Goal: Answer question/provide support: Share knowledge or assist other users

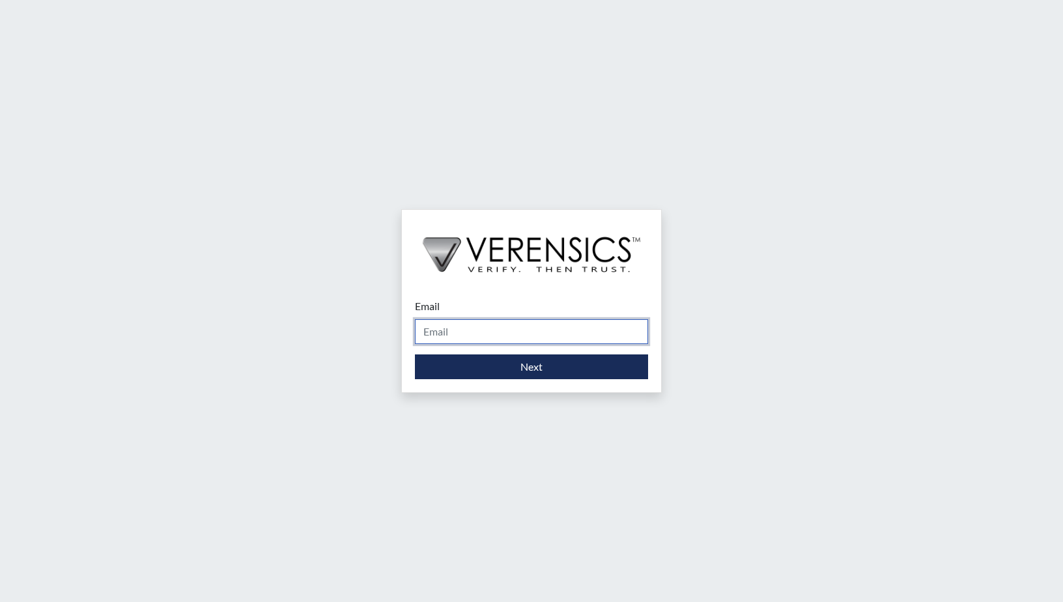
click at [490, 334] on input "Email" at bounding box center [531, 331] width 233 height 25
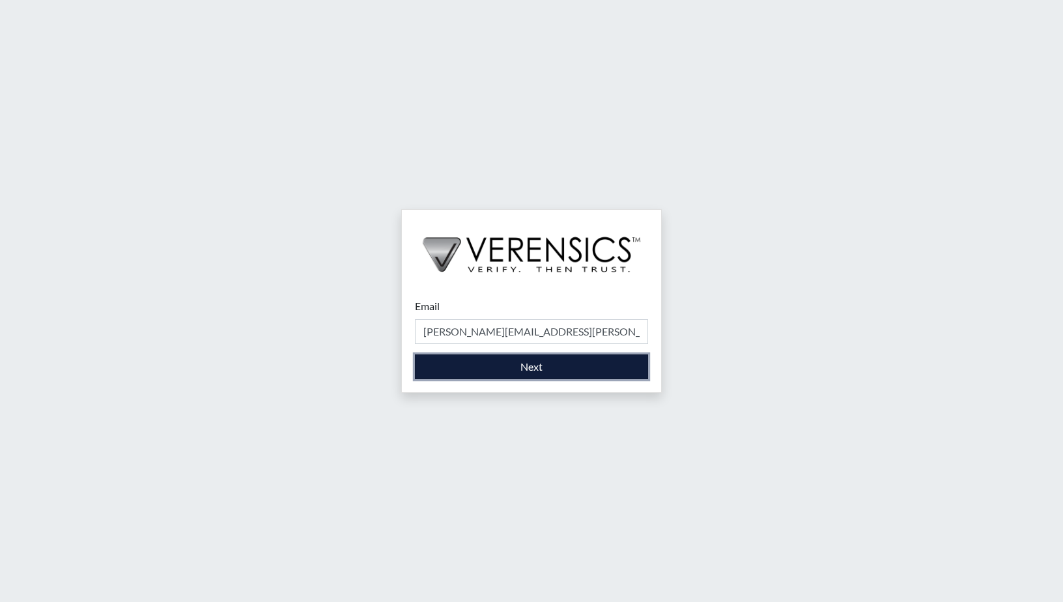
click at [501, 375] on button "Next" at bounding box center [531, 366] width 233 height 25
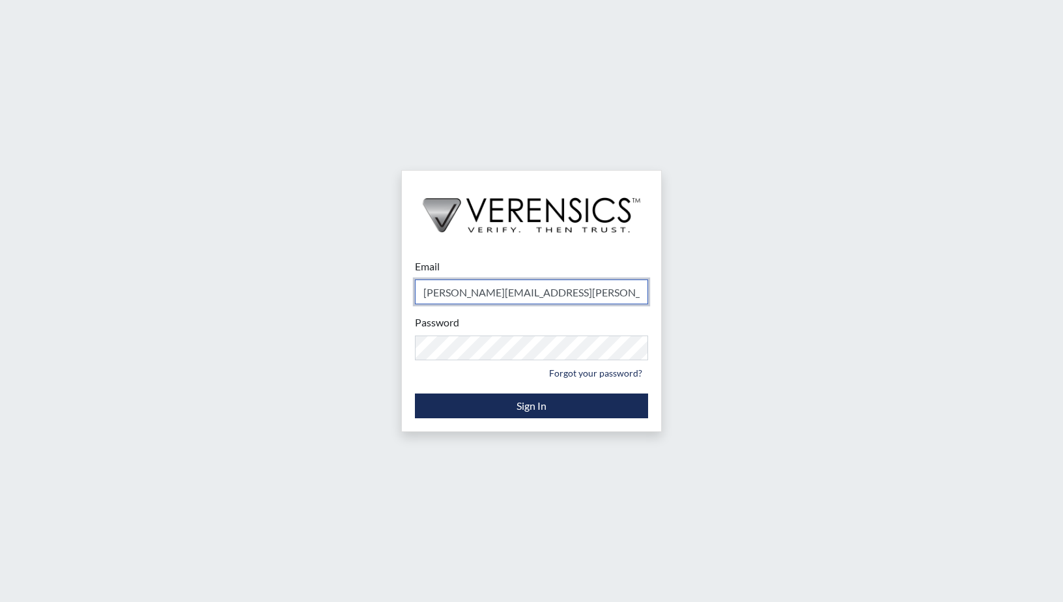
type input "[PERSON_NAME][EMAIL_ADDRESS][PERSON_NAME][DOMAIN_NAME]"
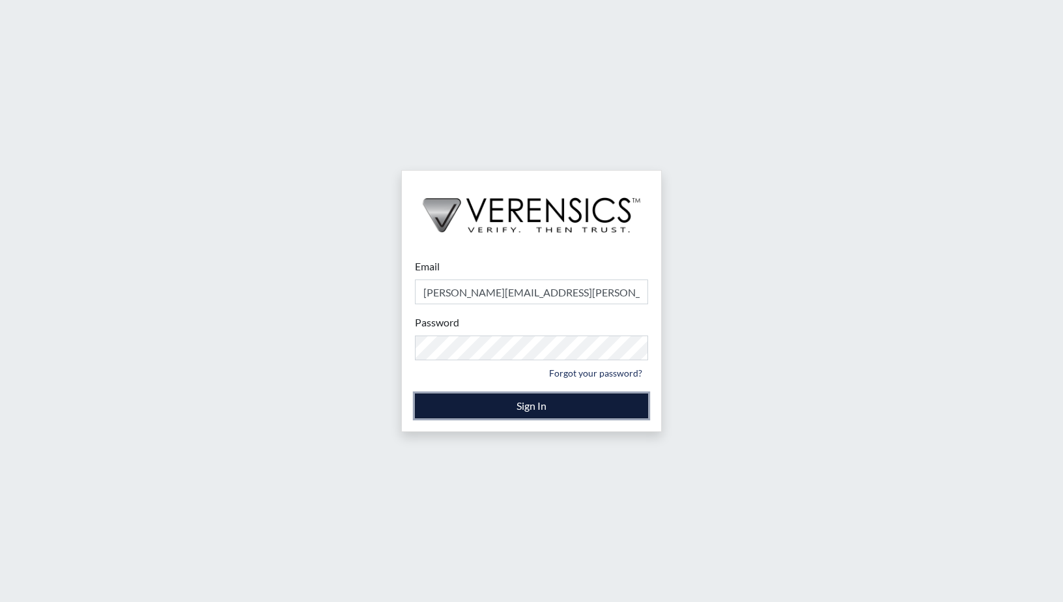
click at [537, 407] on button "Sign In" at bounding box center [531, 406] width 233 height 25
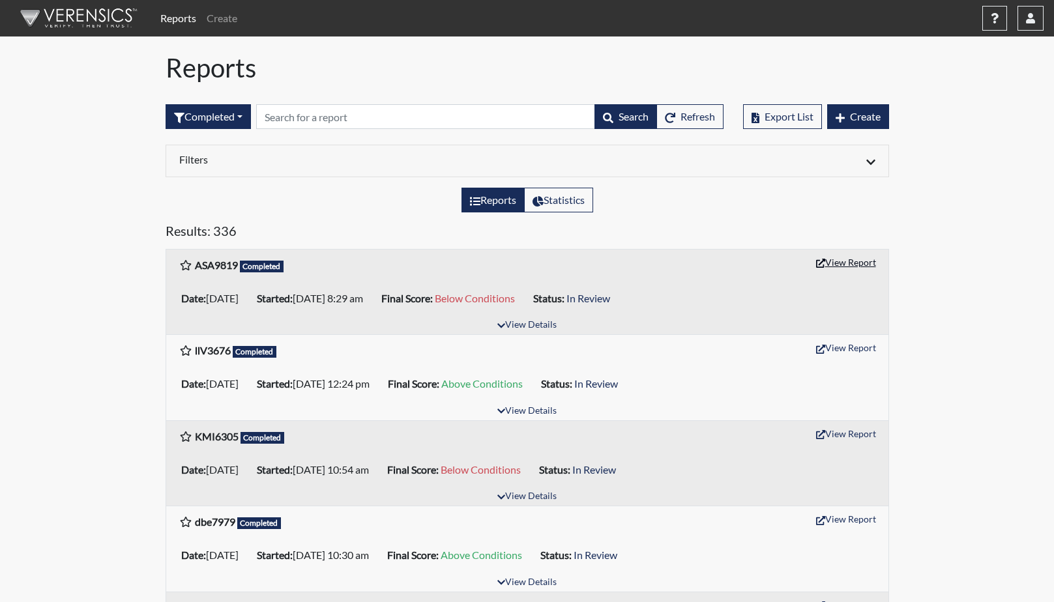
click at [844, 264] on button "View Report" at bounding box center [846, 262] width 72 height 20
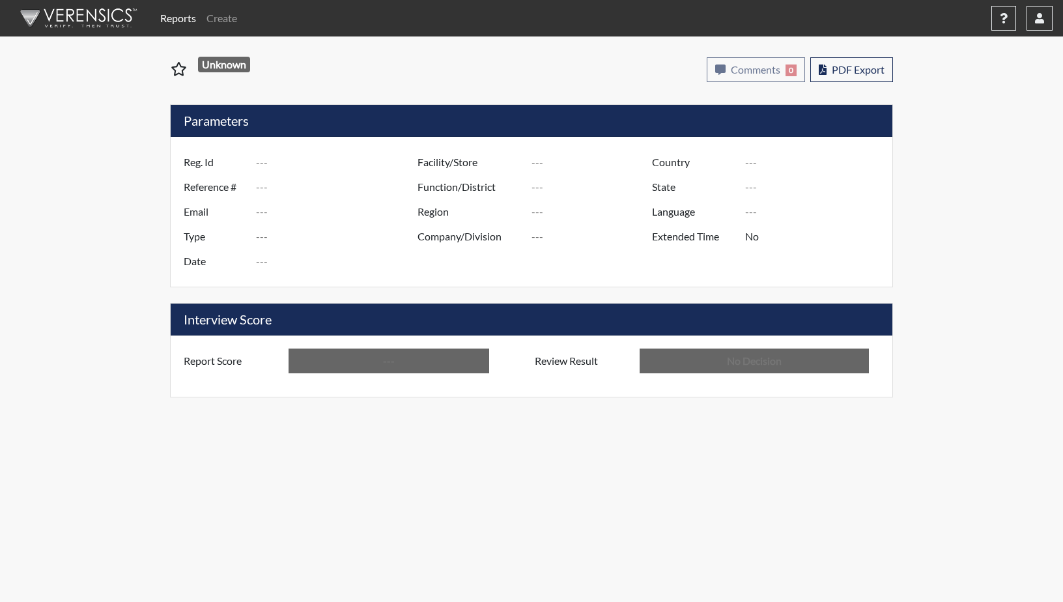
type input "ASA9819"
type input "50881"
type input "---"
type input "Corrections Pre-Employment"
type input "[DATE]"
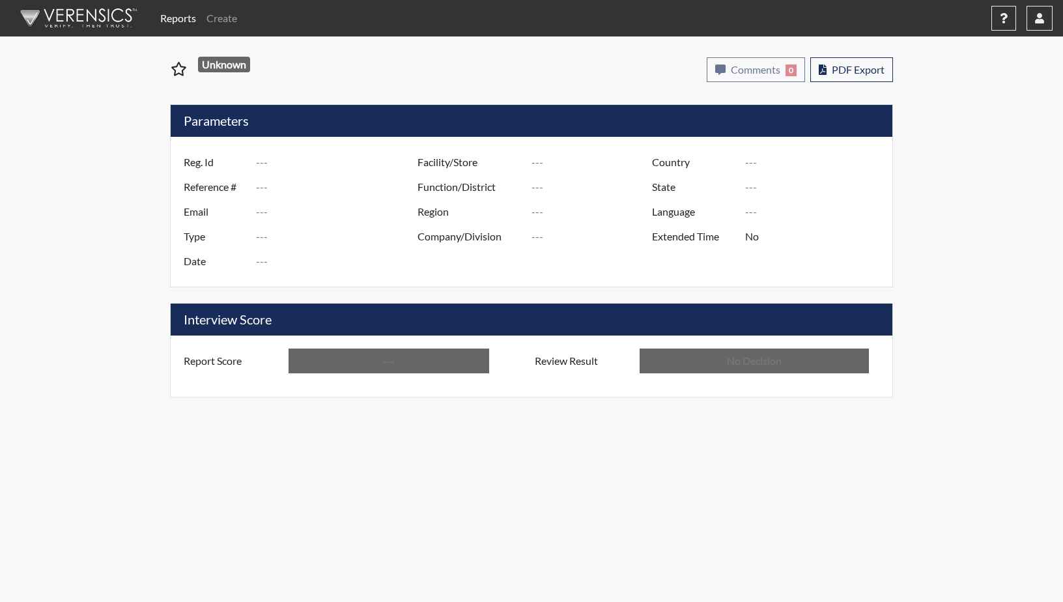
type input "GD&CP SMU*+"
type input "[GEOGRAPHIC_DATA]"
type input "[US_STATE]"
type input "English"
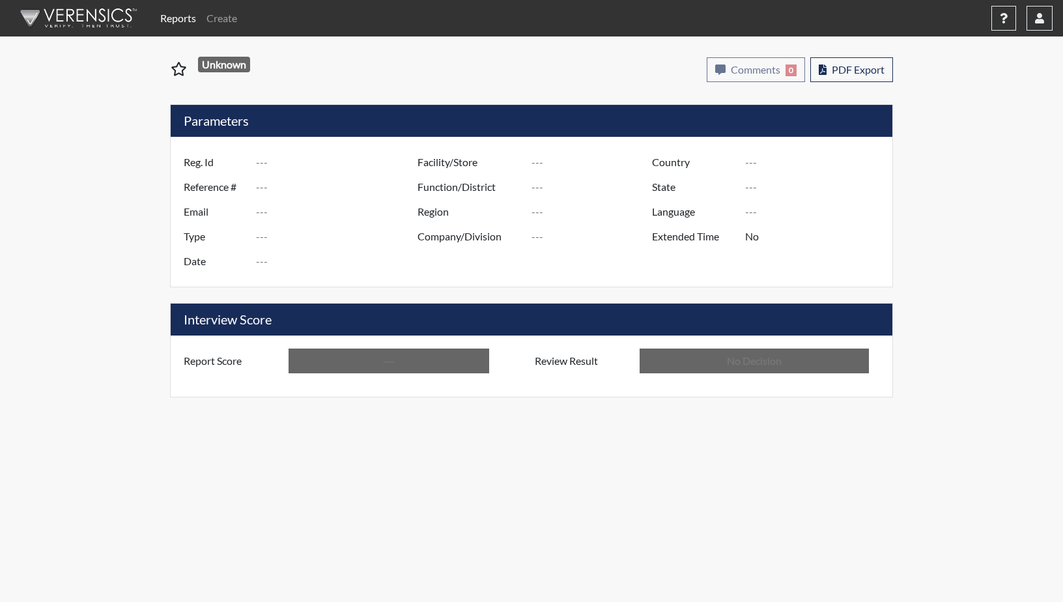
type input "Below Conditions"
type input "In Review"
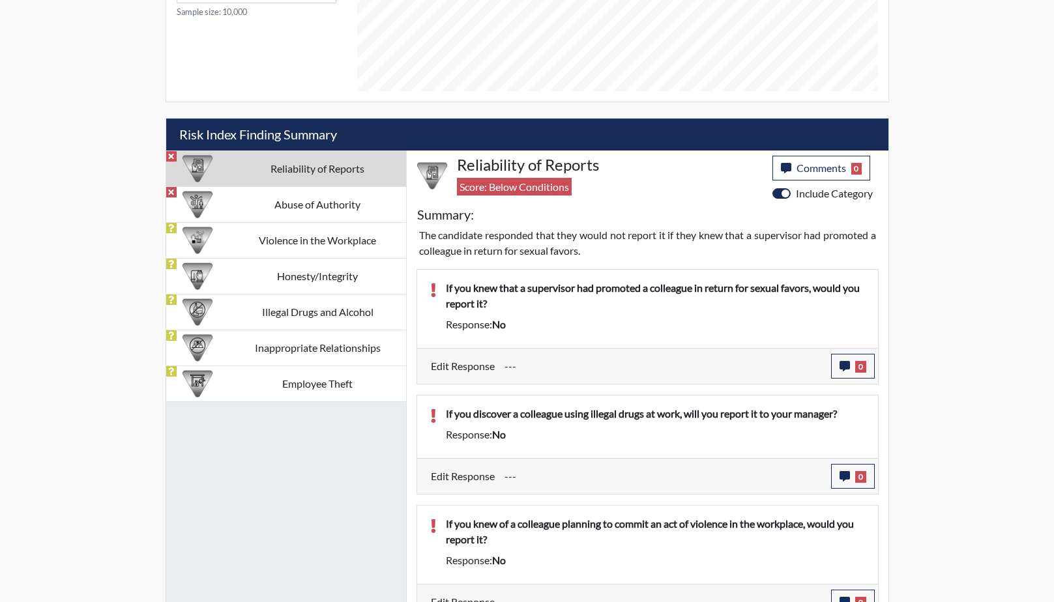
scroll to position [717, 0]
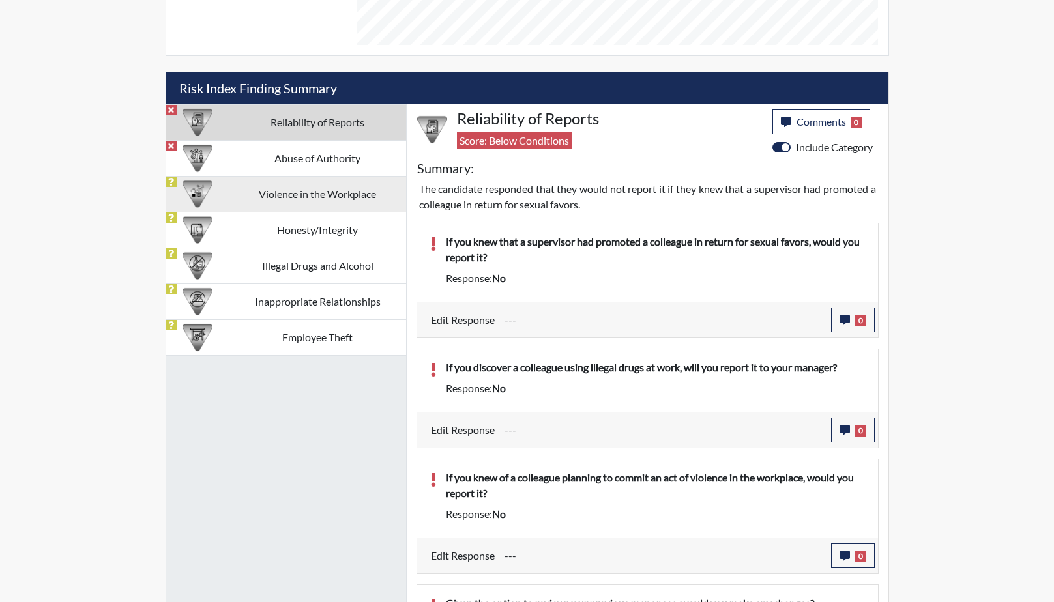
click at [311, 192] on td "Violence in the Workplace" at bounding box center [317, 194] width 177 height 36
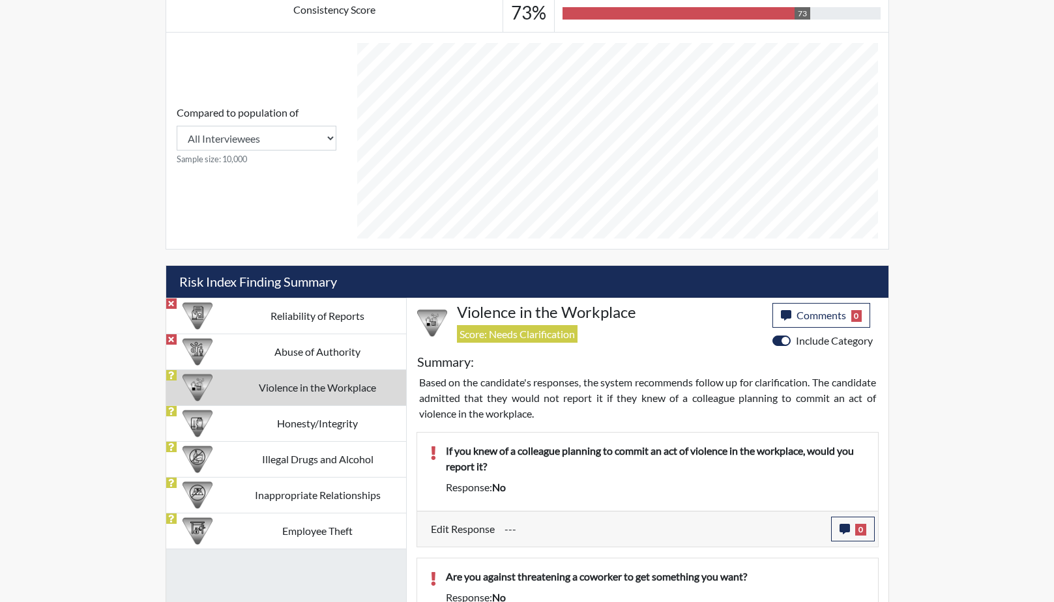
scroll to position [521, 0]
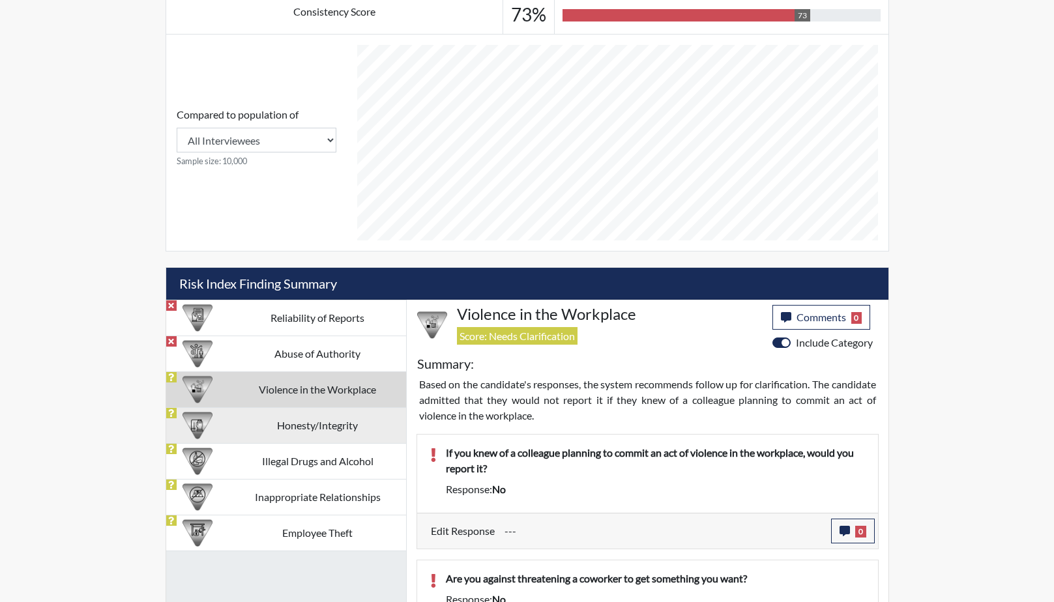
click at [291, 422] on td "Honesty/Integrity" at bounding box center [317, 425] width 177 height 36
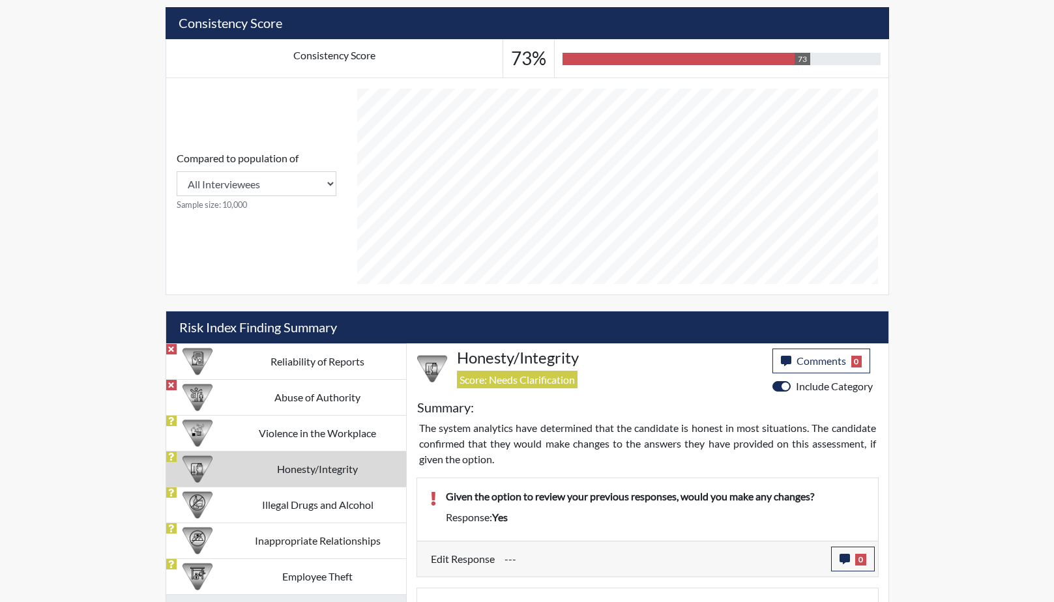
scroll to position [391, 0]
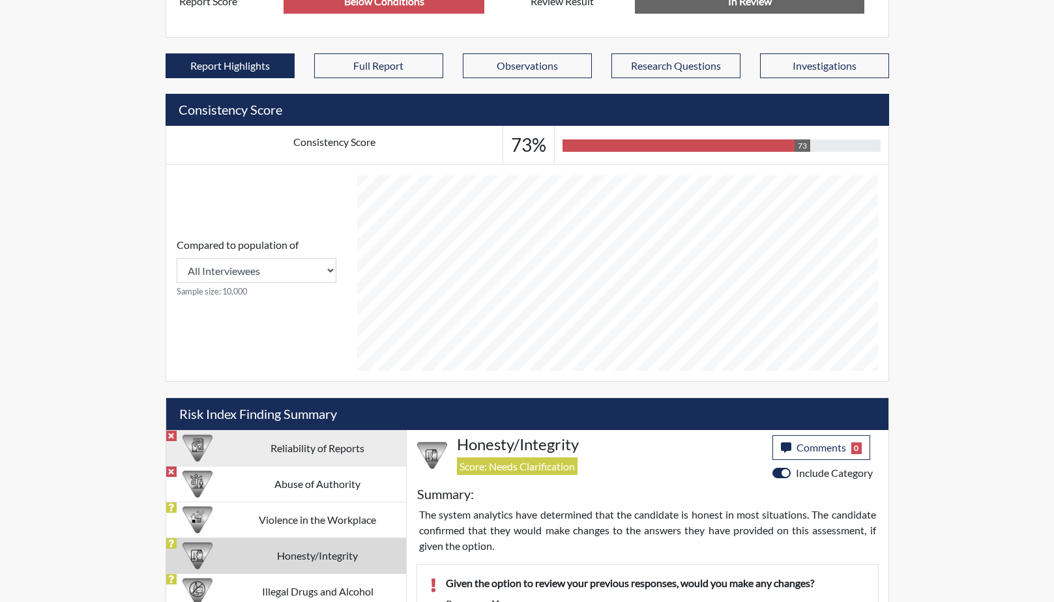
click at [323, 452] on td "Reliability of Reports" at bounding box center [317, 448] width 177 height 36
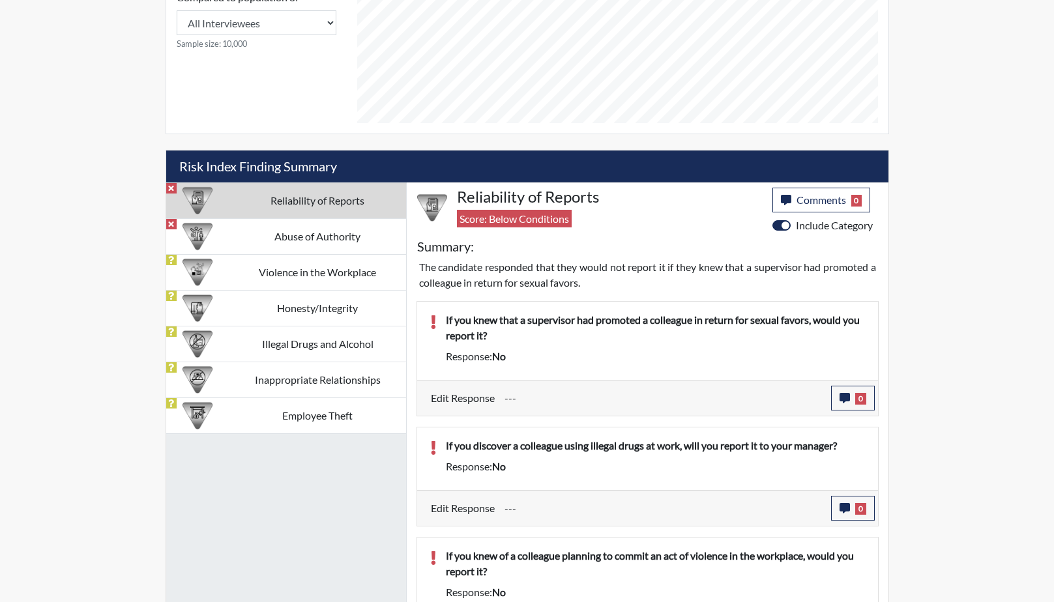
scroll to position [652, 0]
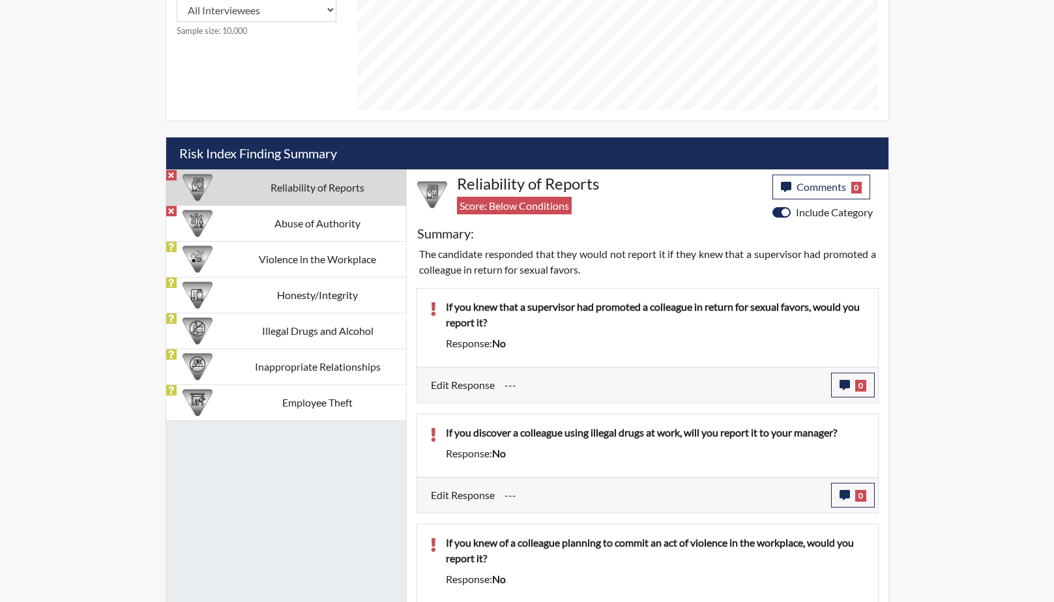
click at [321, 194] on td "Reliability of Reports" at bounding box center [317, 187] width 177 height 36
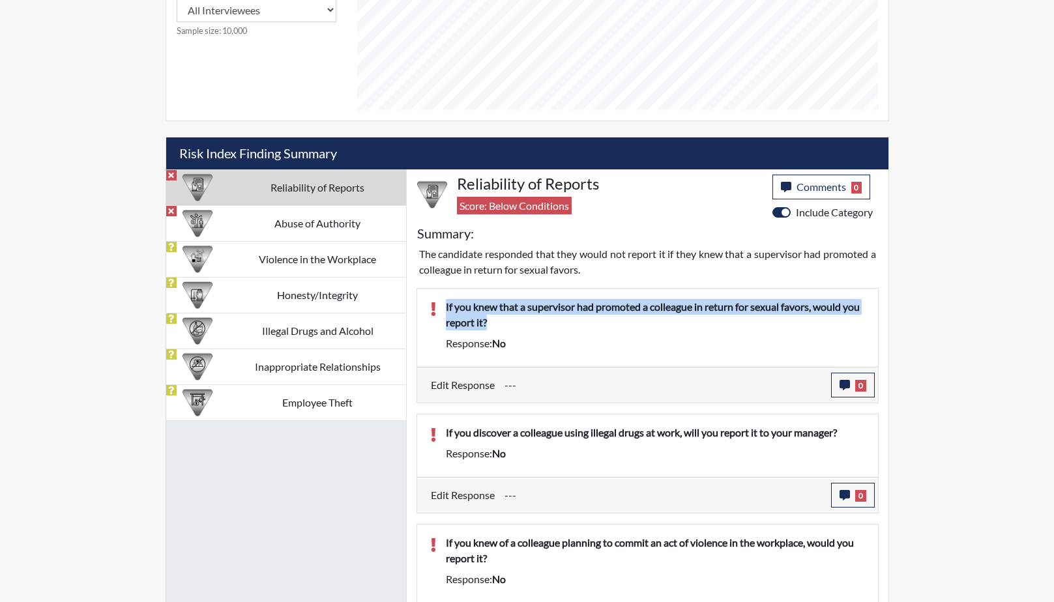
drag, startPoint x: 519, startPoint y: 322, endPoint x: 444, endPoint y: 302, distance: 76.8
click at [444, 302] on div "If you knew that a supervisor had promoted a colleague in return for sexual fav…" at bounding box center [655, 317] width 438 height 36
drag, startPoint x: 444, startPoint y: 302, endPoint x: 472, endPoint y: 312, distance: 29.1
copy p "If you knew that a supervisor had promoted a colleague in return for sexual fav…"
click at [845, 390] on button "0" at bounding box center [853, 385] width 44 height 25
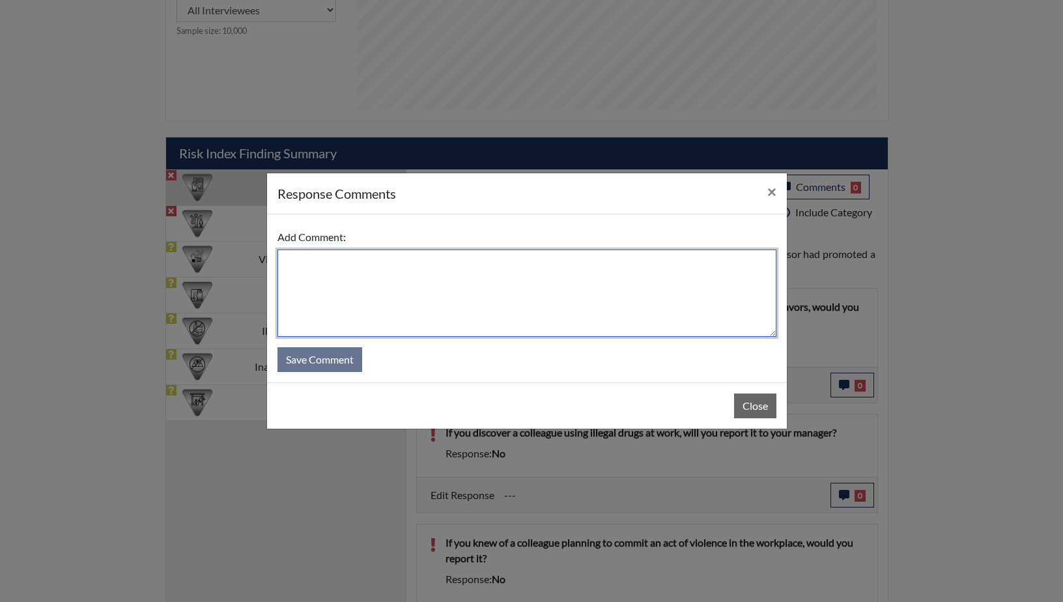
paste textarea "If you knew that a supervisor had promoted a colleague in return for sexual fav…"
click at [285, 262] on textarea "If you knew that a supervisor had promoted a colleague in return for sexual fav…" at bounding box center [527, 293] width 499 height 87
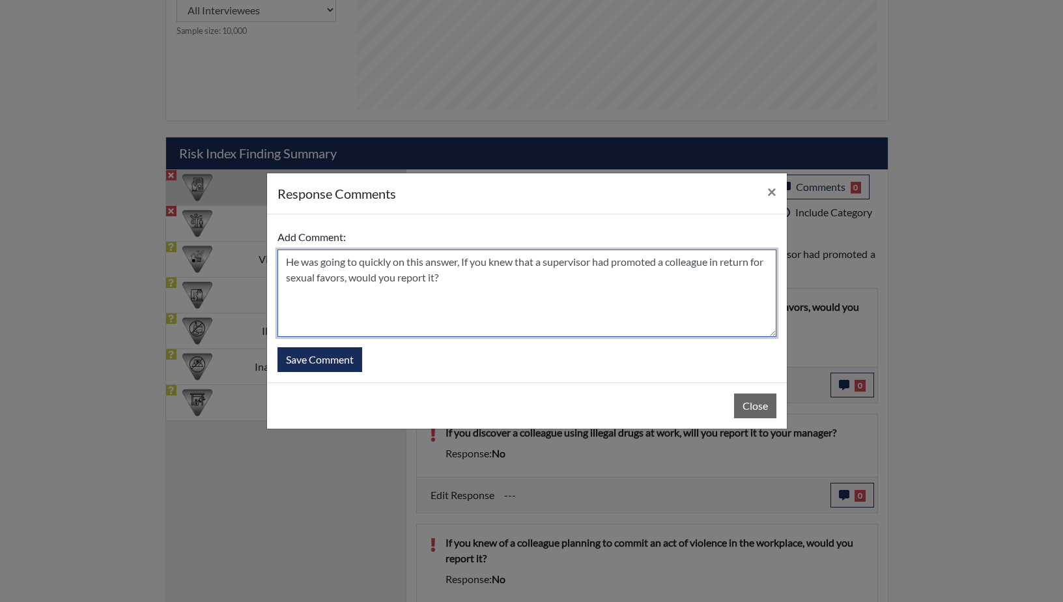
drag, startPoint x: 517, startPoint y: 264, endPoint x: 464, endPoint y: 263, distance: 52.8
click at [464, 263] on textarea "He was going to quickly on this answer, If you knew that a supervisor had promo…" at bounding box center [527, 293] width 499 height 87
drag, startPoint x: 545, startPoint y: 273, endPoint x: 455, endPoint y: 278, distance: 90.7
click at [455, 278] on textarea "He was going to quickly on this answer, he states that if he knew that a superv…" at bounding box center [527, 293] width 499 height 87
type textarea "He was going to quickly on this answer, he states that if he knew that a superv…"
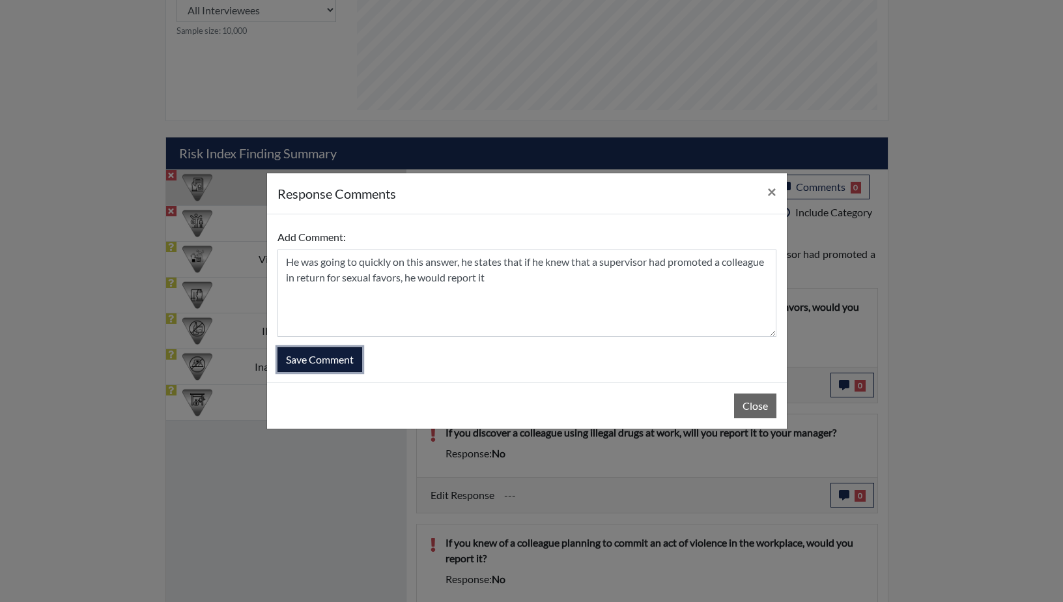
click at [327, 357] on button "Save Comment" at bounding box center [320, 359] width 85 height 25
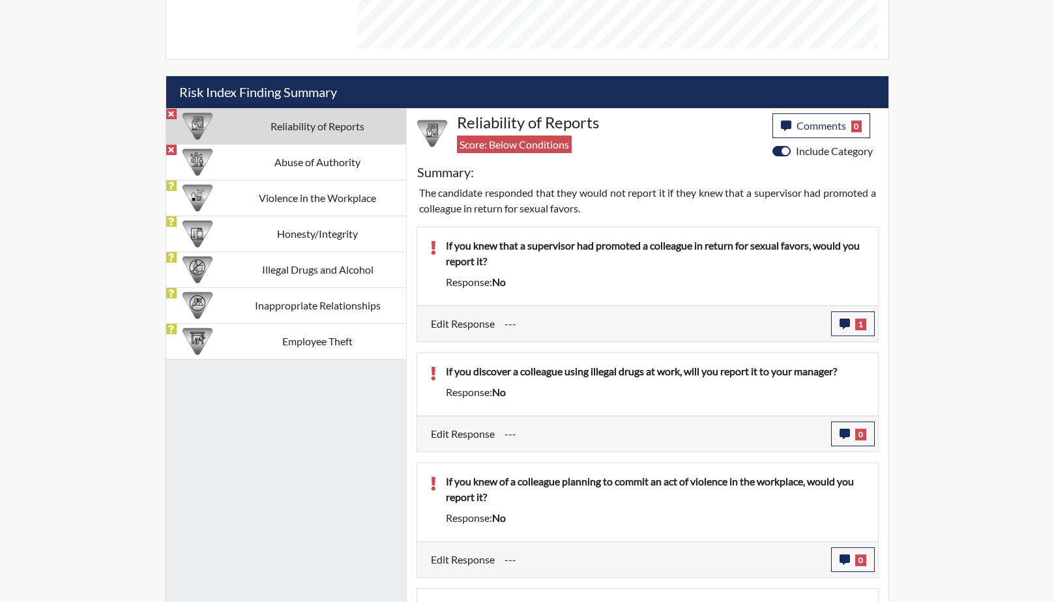
scroll to position [782, 0]
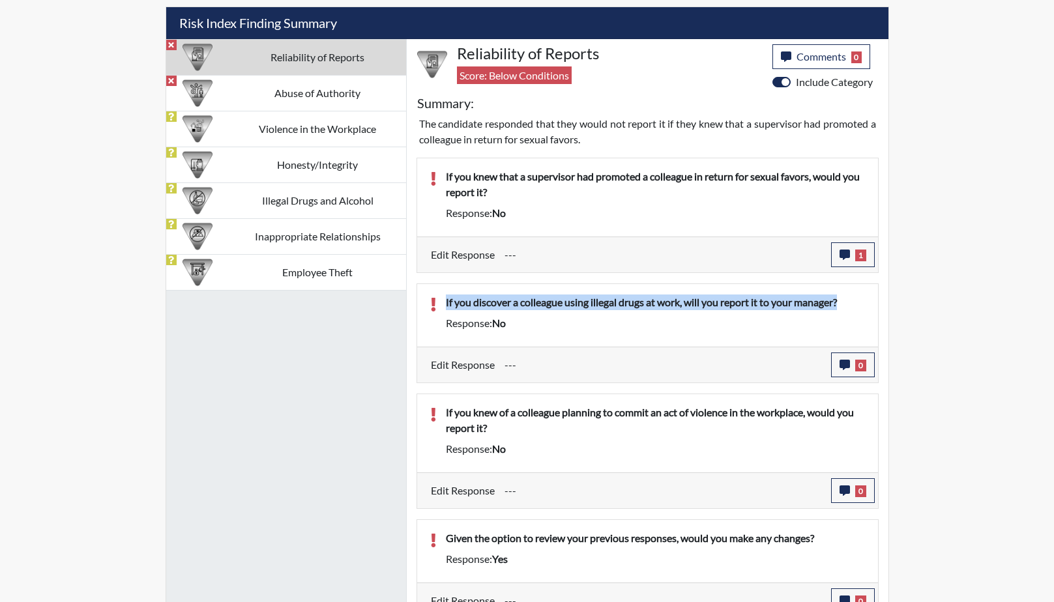
drag, startPoint x: 846, startPoint y: 302, endPoint x: 445, endPoint y: 304, distance: 400.7
click at [446, 304] on p "If you discover a colleague using illegal drugs at work, will you report it to …" at bounding box center [655, 302] width 419 height 16
drag, startPoint x: 445, startPoint y: 304, endPoint x: 553, endPoint y: 303, distance: 107.5
copy p "If you discover a colleague using illegal drugs at work, will you report it to …"
click at [843, 364] on icon "button" at bounding box center [844, 365] width 10 height 10
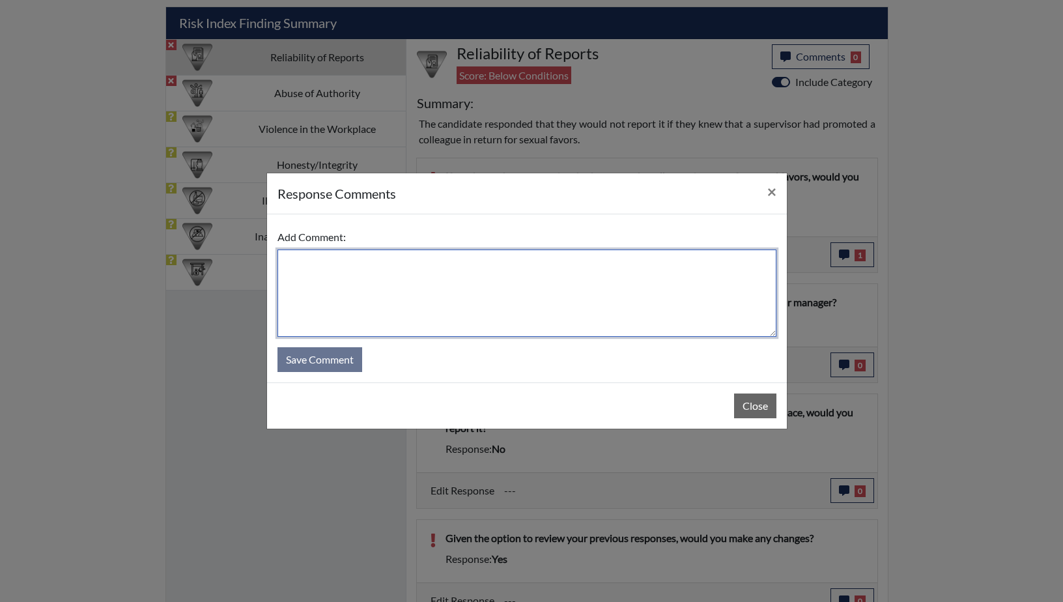
paste textarea "If you discover a colleague using illegal drugs at work, will you report it to …"
click at [286, 261] on textarea "If you discover a colleague using illegal drugs at work, will you report it to …" at bounding box center [527, 293] width 499 height 87
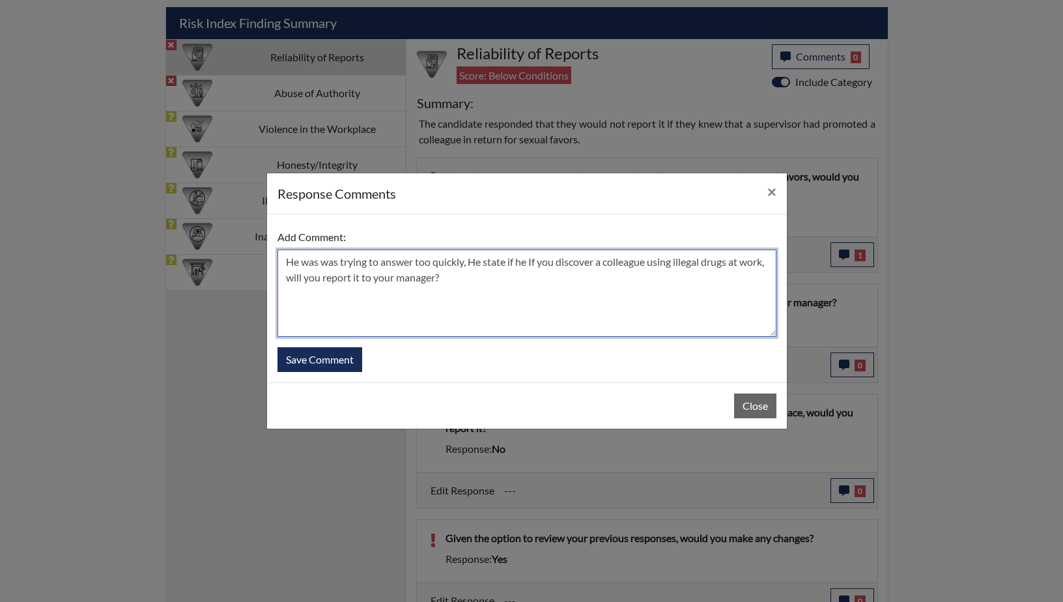
drag, startPoint x: 598, startPoint y: 261, endPoint x: 533, endPoint y: 261, distance: 65.2
click at [533, 261] on textarea "He was was trying to answer too quickly, He state if he If you discover a colle…" at bounding box center [527, 293] width 499 height 87
drag, startPoint x: 304, startPoint y: 278, endPoint x: 283, endPoint y: 276, distance: 20.9
click at [283, 276] on textarea "He was was trying to answer too quickly, He state if he discovered a colleague …" at bounding box center [527, 293] width 499 height 87
click at [332, 278] on textarea "He was was trying to answer too quickly, He state if he discovered a colleague …" at bounding box center [527, 293] width 499 height 87
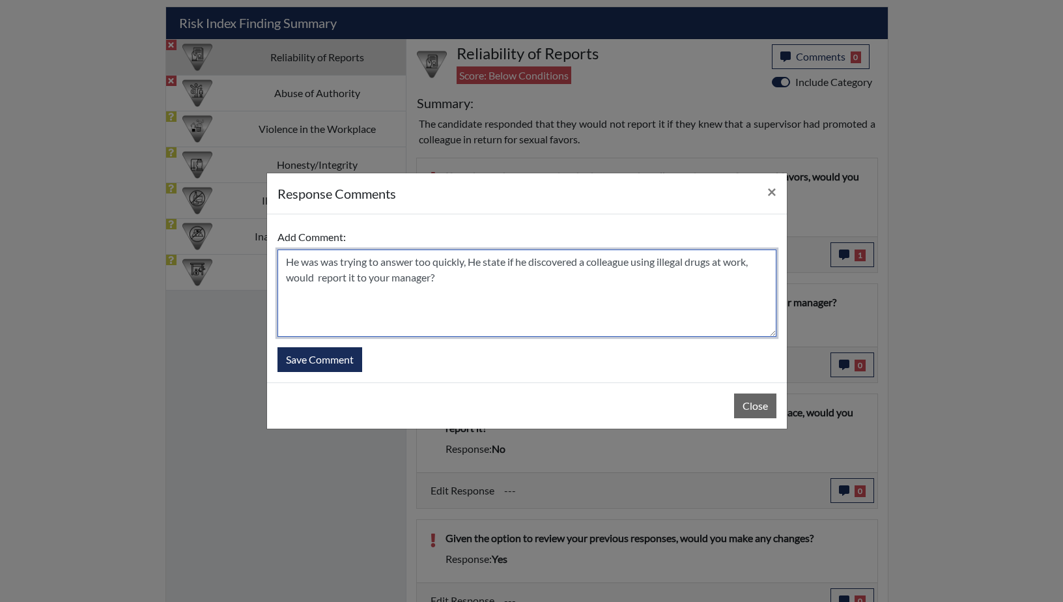
click at [437, 277] on textarea "He was was trying to answer too quickly, He state if he discovered a colleague …" at bounding box center [527, 293] width 499 height 87
type textarea "He was was trying to answer too quickly, He state if he discovered a colleague …"
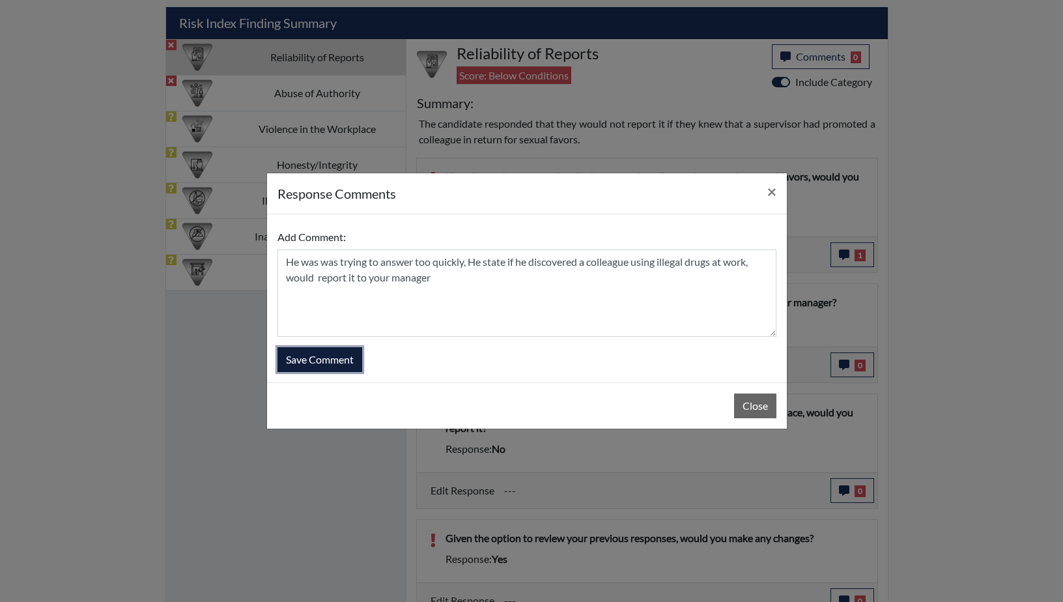
click at [324, 358] on button "Save Comment" at bounding box center [320, 359] width 85 height 25
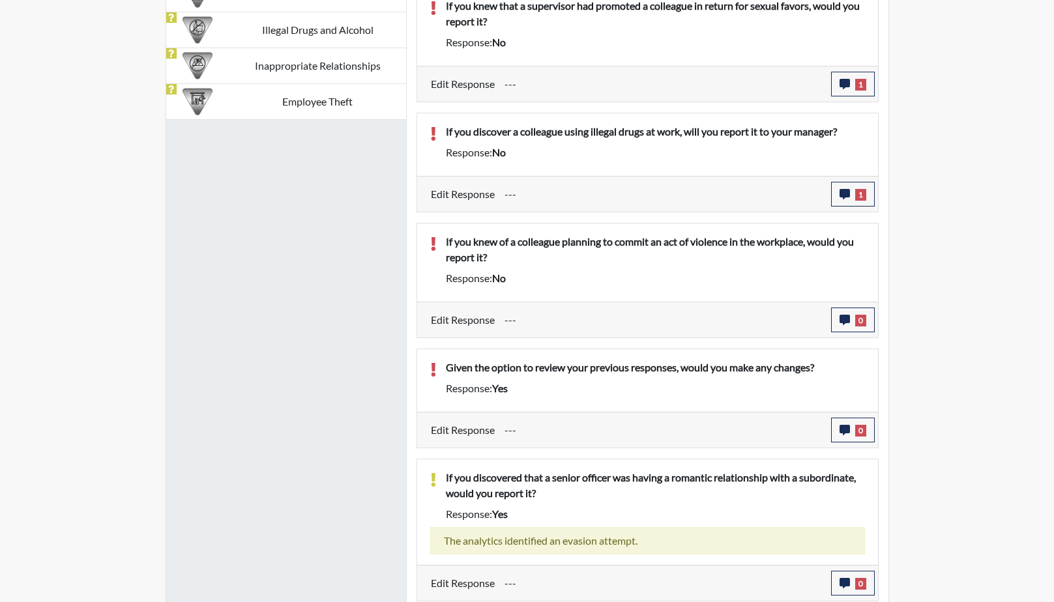
scroll to position [977, 0]
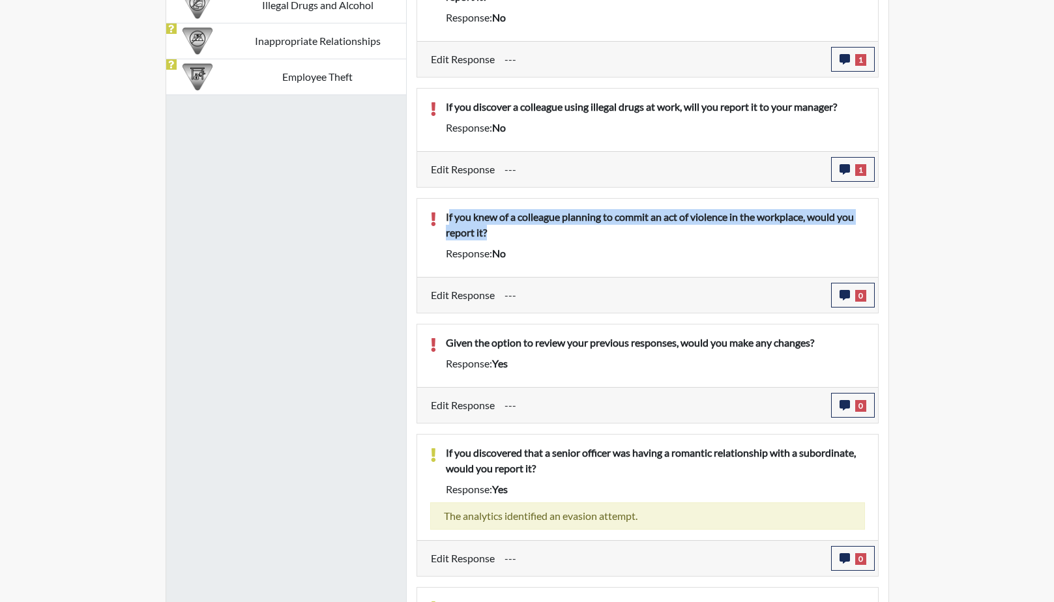
drag, startPoint x: 494, startPoint y: 231, endPoint x: 448, endPoint y: 218, distance: 47.4
click at [448, 218] on p "If you knew of a colleague planning to commit an act of violence in the workpla…" at bounding box center [655, 224] width 419 height 31
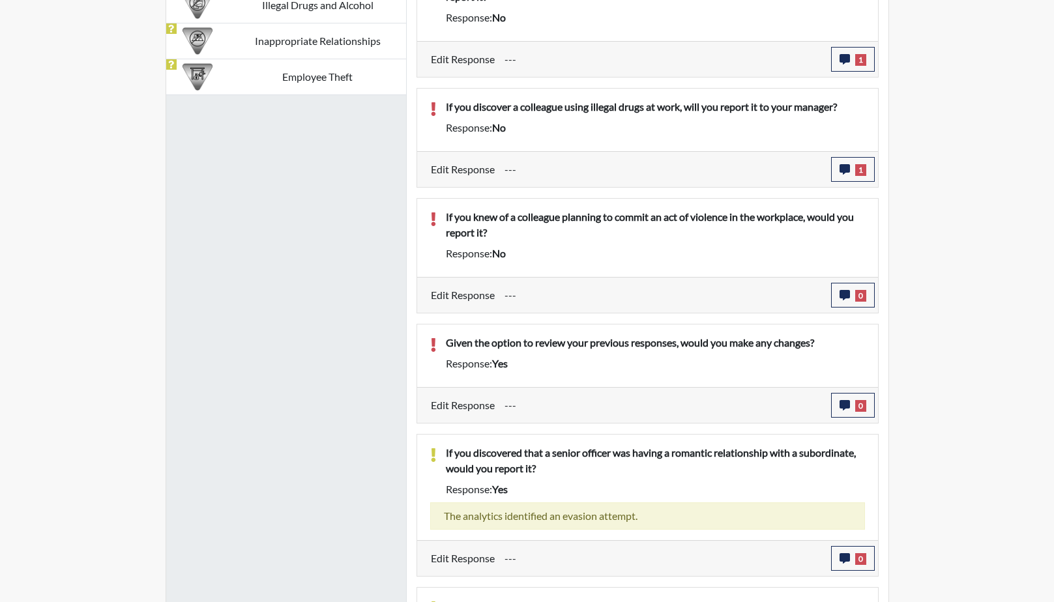
click at [491, 231] on p "If you knew of a colleague planning to commit an act of violence in the workpla…" at bounding box center [655, 224] width 419 height 31
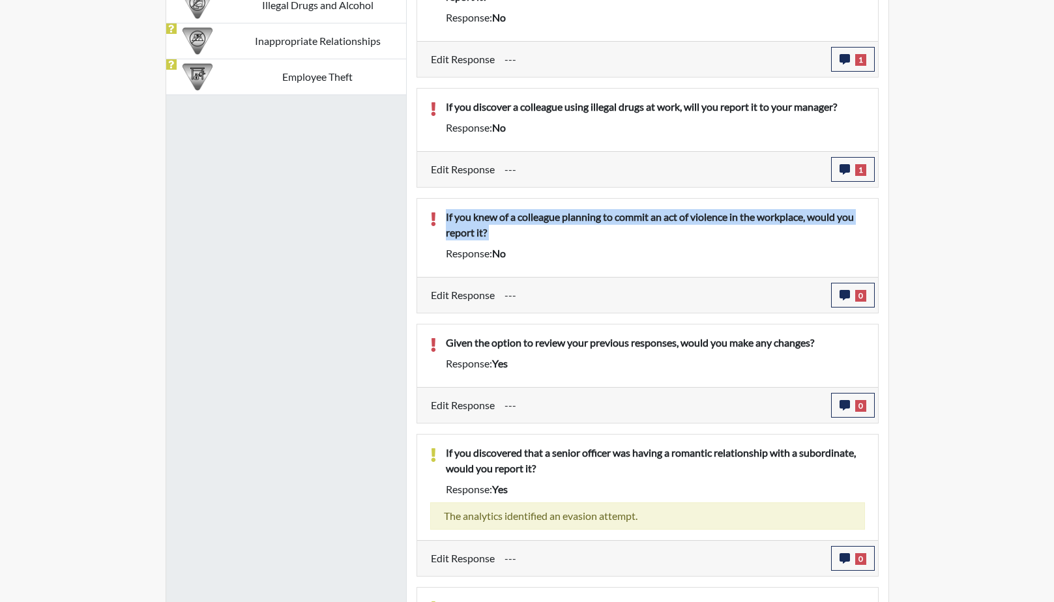
drag, startPoint x: 491, startPoint y: 231, endPoint x: 446, endPoint y: 218, distance: 47.6
click at [446, 218] on p "If you knew of a colleague planning to commit an act of violence in the workpla…" at bounding box center [655, 224] width 419 height 31
copy p "If you knew of a colleague planning to commit an act of violence in the workpla…"
click at [847, 293] on icon "button" at bounding box center [844, 295] width 10 height 10
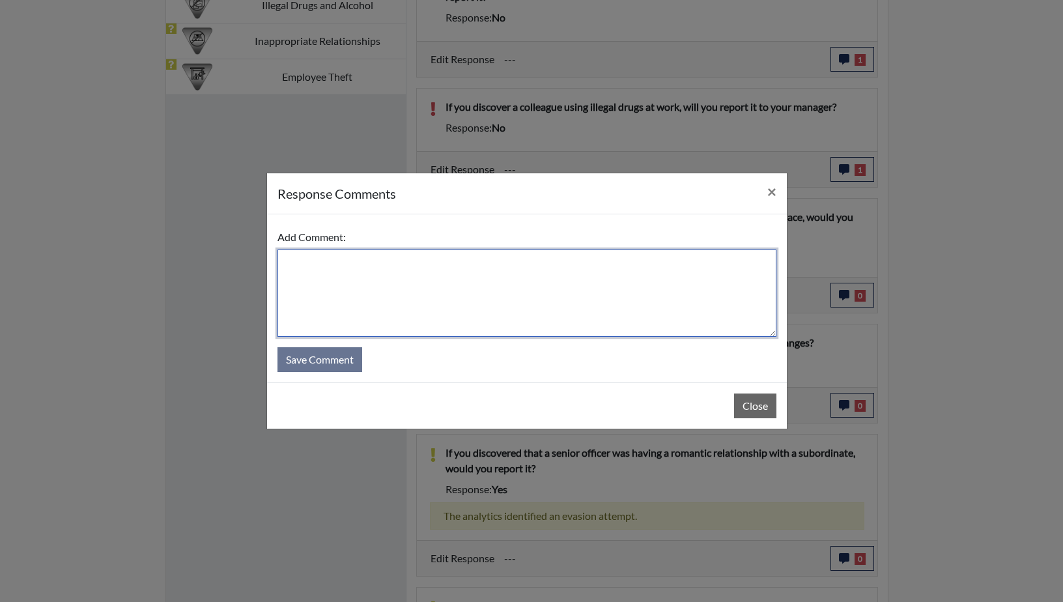
paste textarea "If you knew of a colleague planning to commit an act of violence in the workpla…"
click at [282, 263] on textarea "If you knew of a colleague planning to commit an act of violence in the workpla…" at bounding box center [527, 293] width 499 height 87
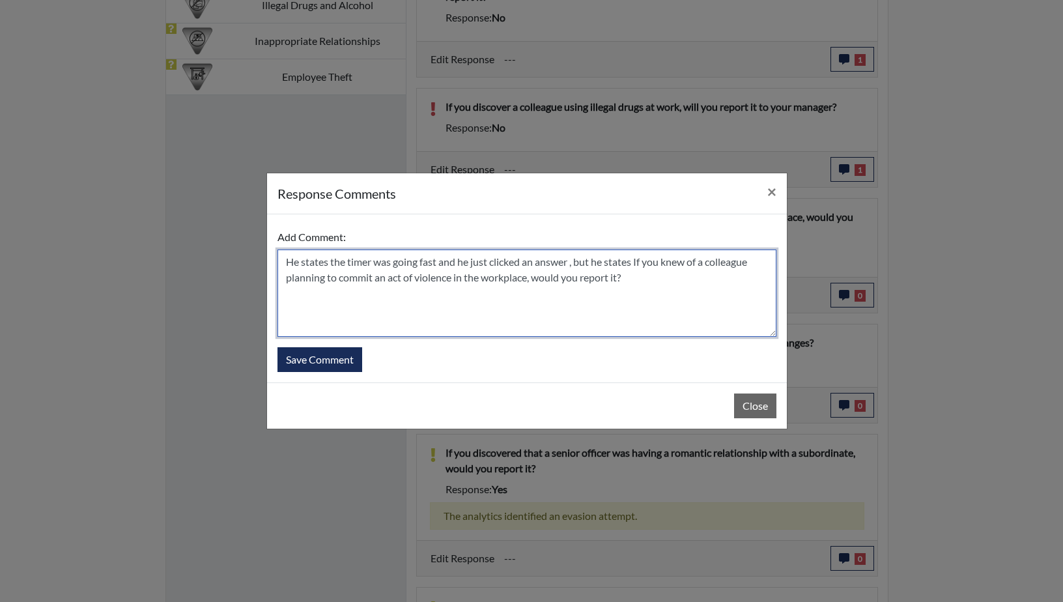
drag, startPoint x: 665, startPoint y: 261, endPoint x: 648, endPoint y: 262, distance: 17.0
click at [648, 262] on textarea "He states the timer was going fast and he just clicked an answer , but he state…" at bounding box center [527, 293] width 499 height 87
drag, startPoint x: 628, startPoint y: 278, endPoint x: 536, endPoint y: 276, distance: 91.9
click at [536, 276] on textarea "He states the timer was going fast and he just clicked an answer , but he state…" at bounding box center [527, 293] width 499 height 87
click at [480, 318] on textarea "He states the timer was going fast and he just clicked an answer , but he state…" at bounding box center [527, 293] width 499 height 87
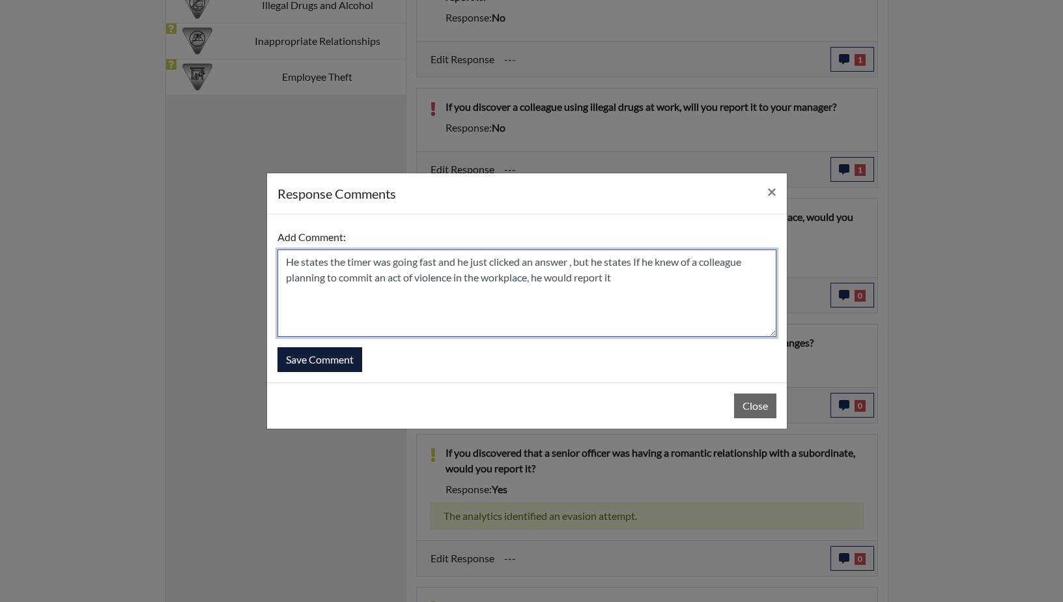
type textarea "He states the timer was going fast and he just clicked an answer , but he state…"
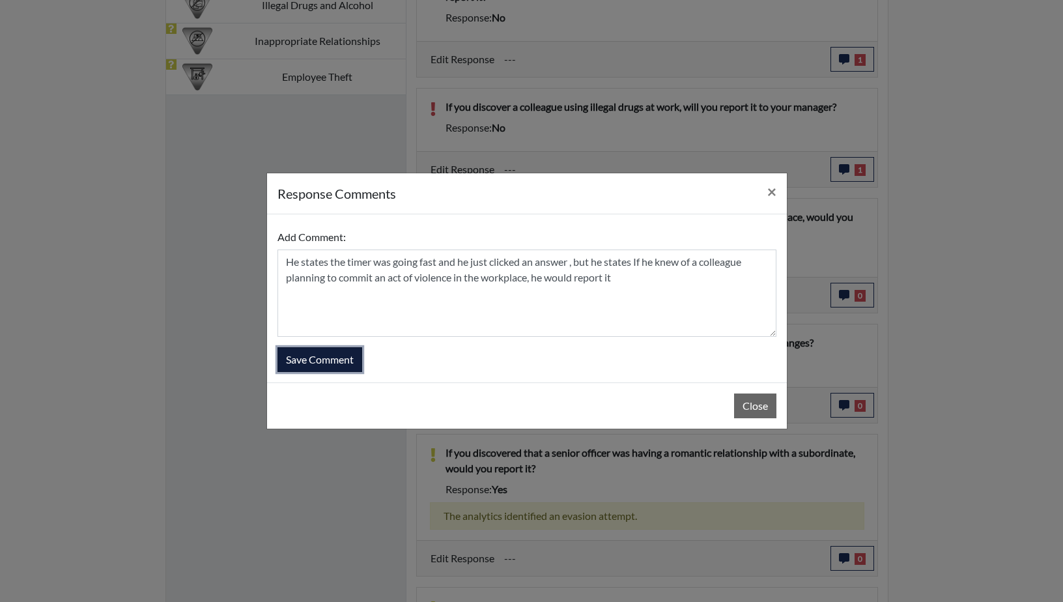
click at [323, 356] on button "Save Comment" at bounding box center [320, 359] width 85 height 25
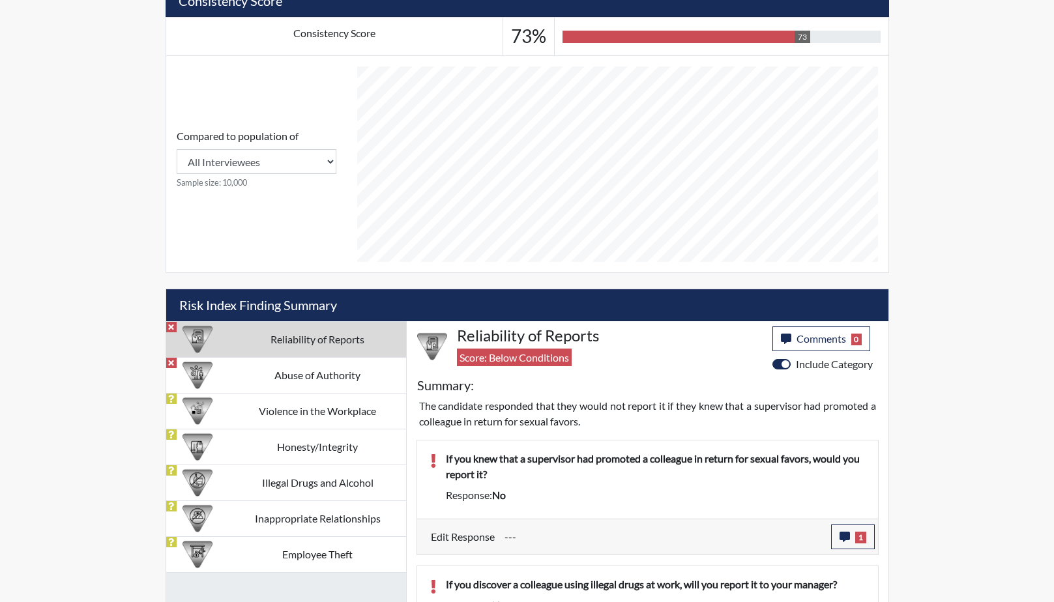
scroll to position [468, 0]
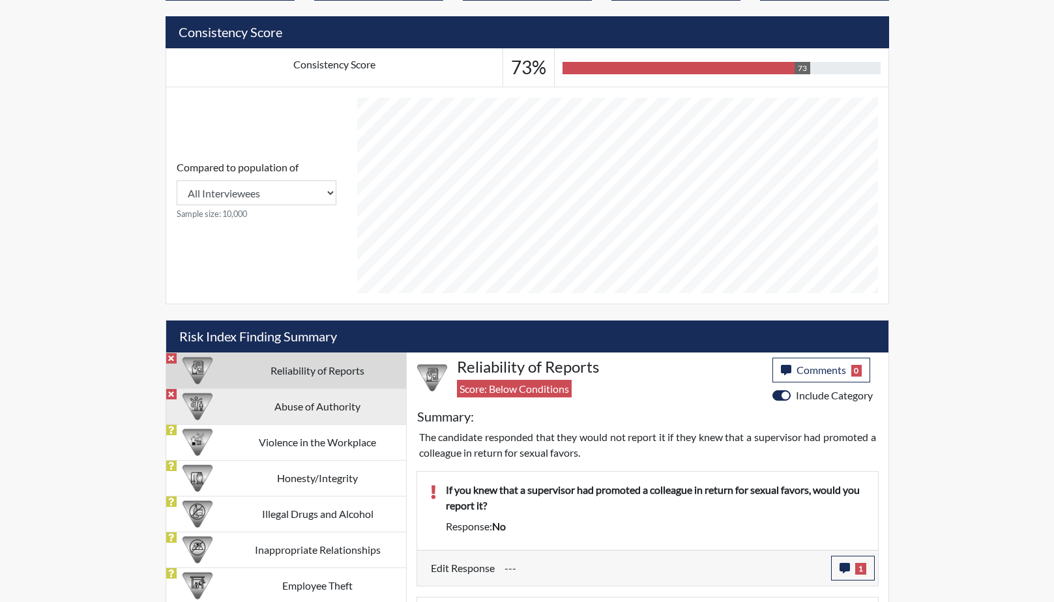
click at [316, 415] on td "Abuse of Authority" at bounding box center [317, 406] width 177 height 36
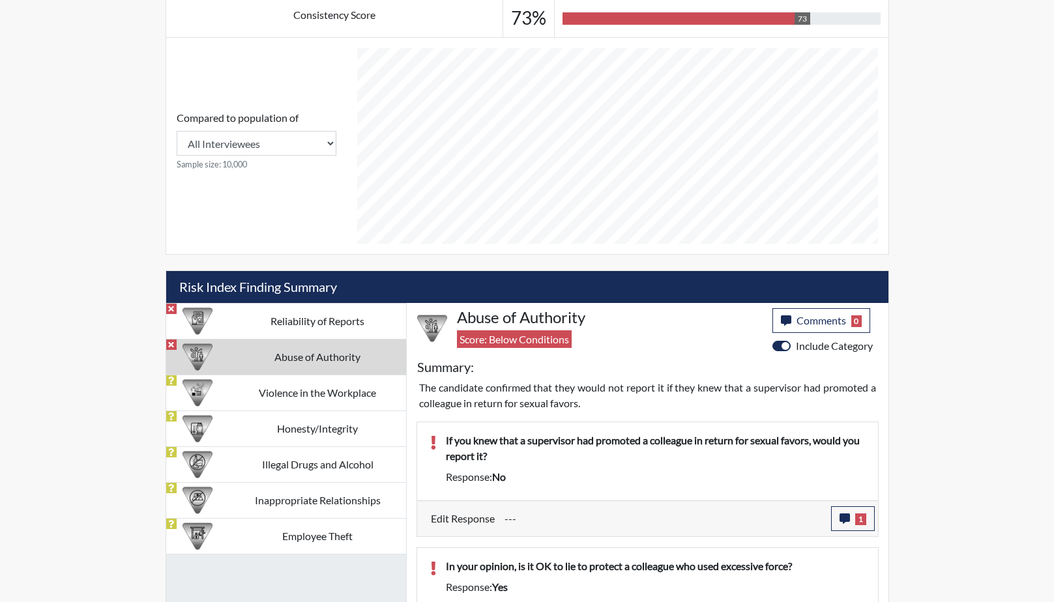
scroll to position [664, 0]
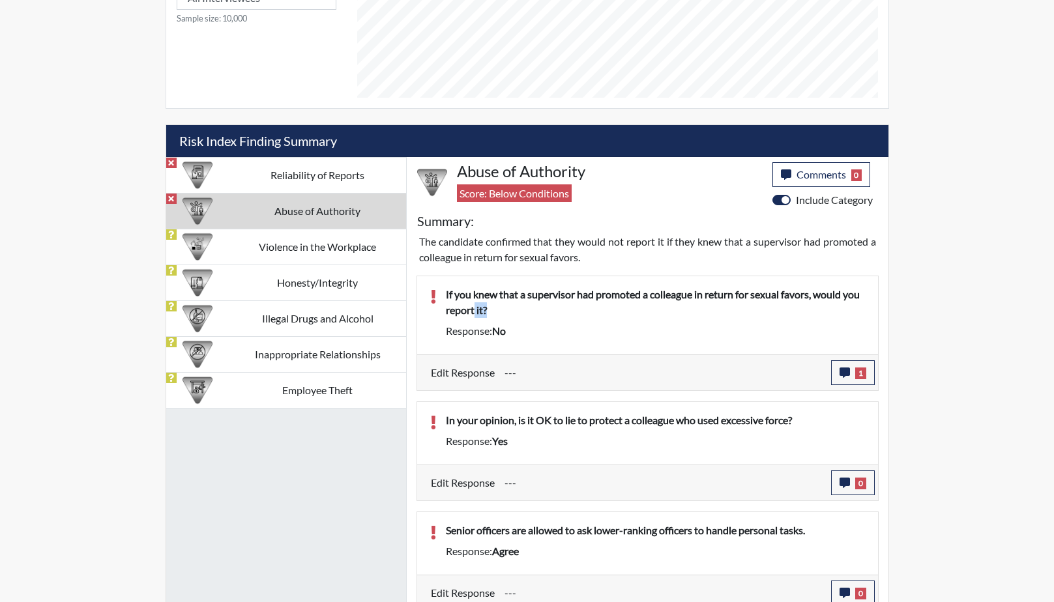
drag, startPoint x: 536, startPoint y: 310, endPoint x: 494, endPoint y: 310, distance: 41.7
click at [494, 310] on p "If you knew that a supervisor had promoted a colleague in return for sexual fav…" at bounding box center [655, 302] width 419 height 31
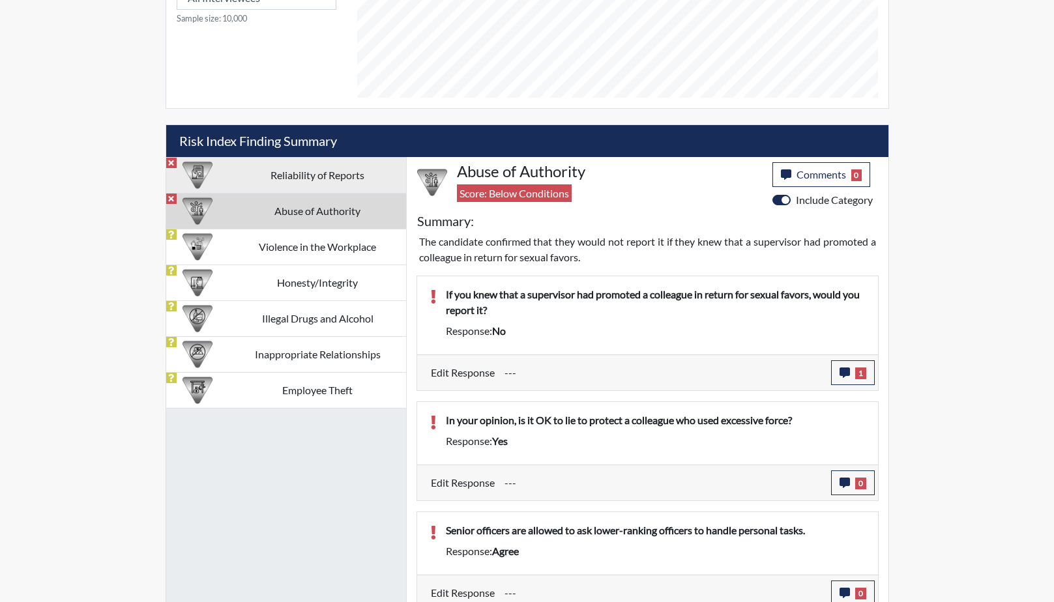
click at [308, 169] on td "Reliability of Reports" at bounding box center [317, 175] width 177 height 36
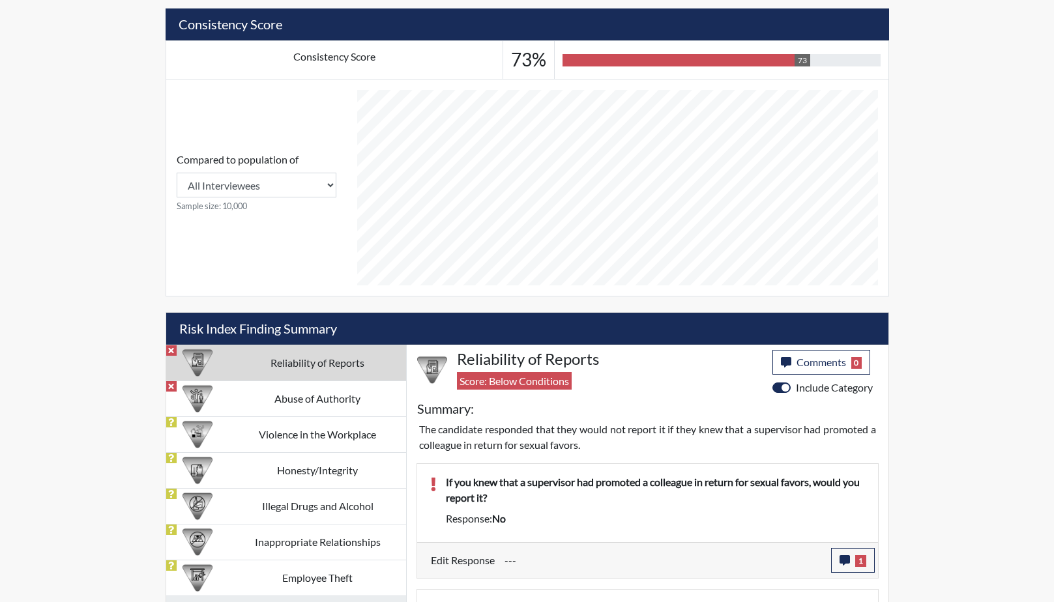
scroll to position [468, 0]
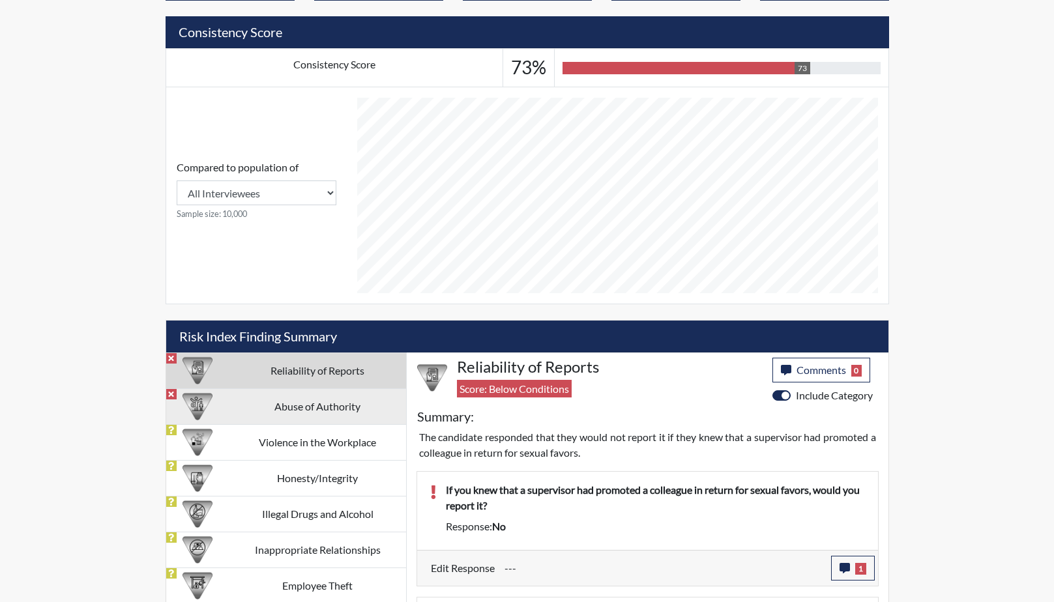
click at [308, 416] on td "Abuse of Authority" at bounding box center [317, 406] width 177 height 36
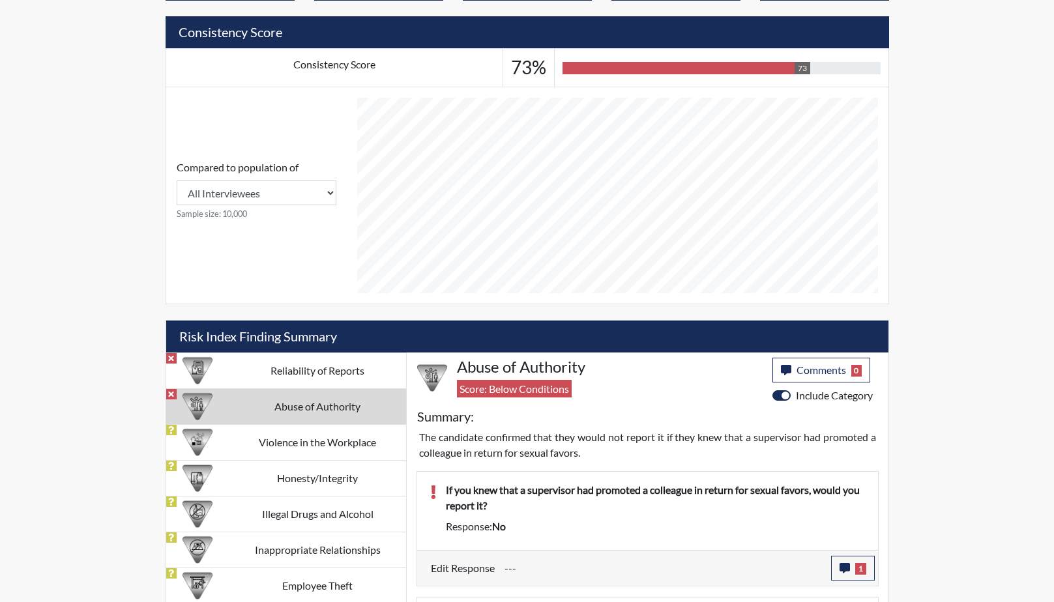
scroll to position [599, 0]
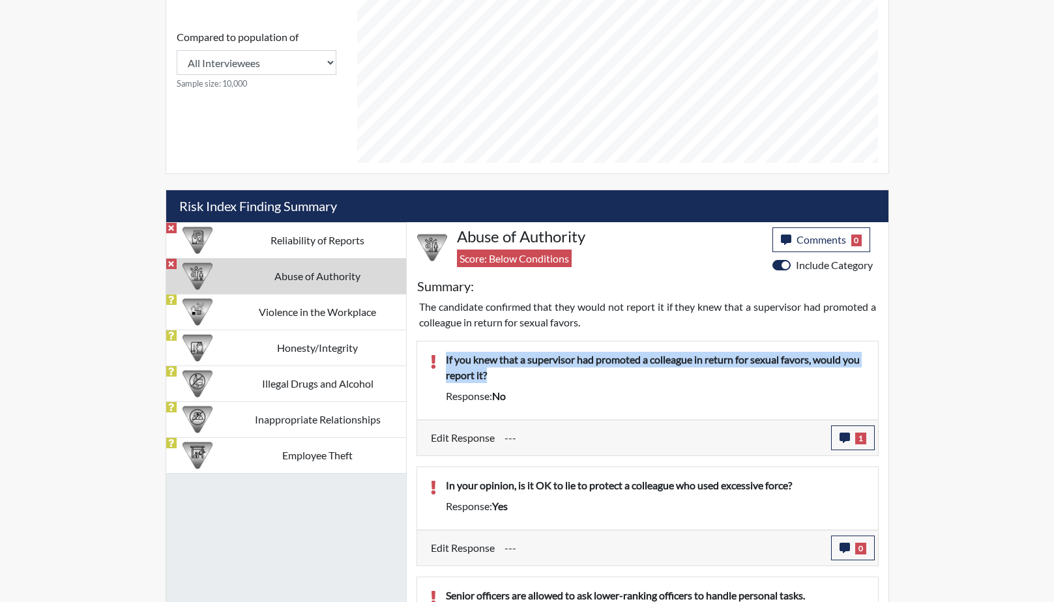
drag, startPoint x: 521, startPoint y: 381, endPoint x: 442, endPoint y: 358, distance: 81.4
click at [442, 358] on div "If you knew that a supervisor had promoted a colleague in return for sexual fav…" at bounding box center [655, 370] width 438 height 36
drag, startPoint x: 442, startPoint y: 358, endPoint x: 461, endPoint y: 360, distance: 18.4
copy p "If you knew that a supervisor had promoted a colleague in return for sexual fav…"
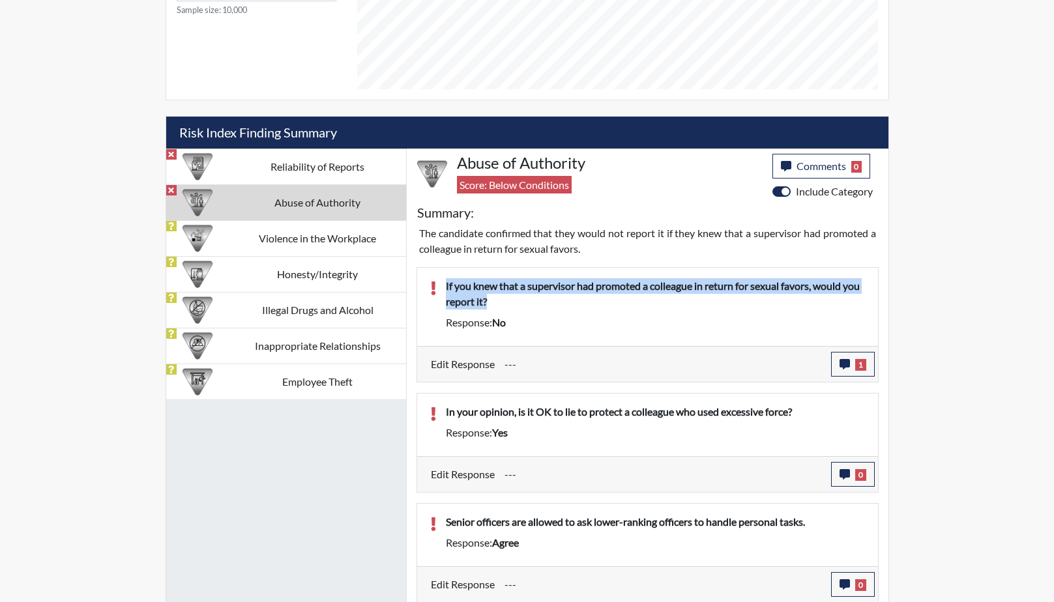
scroll to position [674, 0]
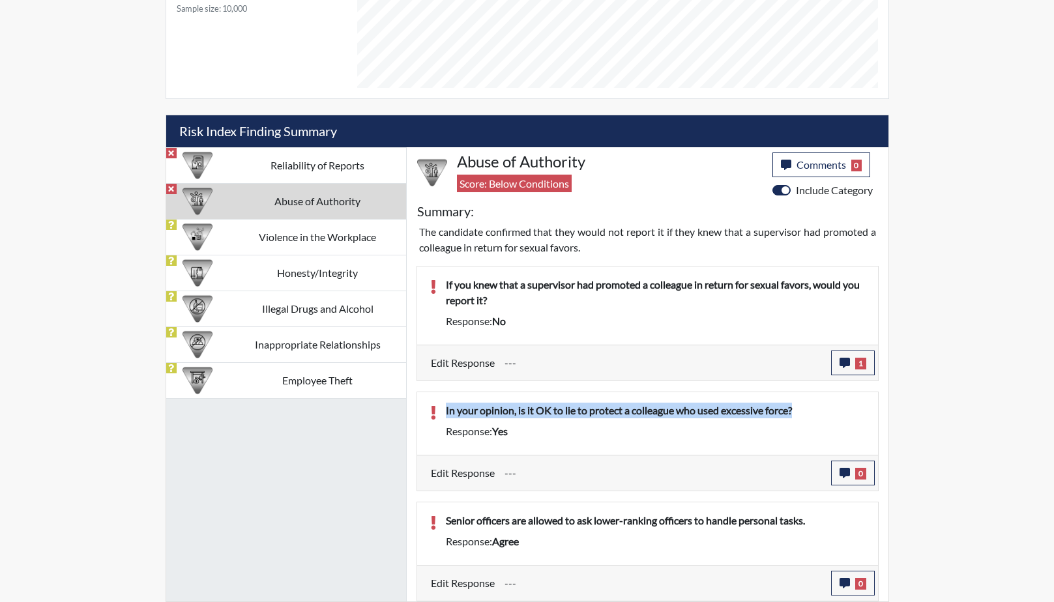
drag, startPoint x: 803, startPoint y: 409, endPoint x: 445, endPoint y: 408, distance: 357.7
click at [446, 408] on p "In your opinion, is it OK to lie to protect a colleague who used excessive forc…" at bounding box center [655, 411] width 419 height 16
drag, startPoint x: 445, startPoint y: 408, endPoint x: 536, endPoint y: 410, distance: 90.6
copy p "In your opinion, is it OK to lie to protect a colleague who used excessive forc…"
click at [849, 476] on icon "button" at bounding box center [844, 473] width 10 height 10
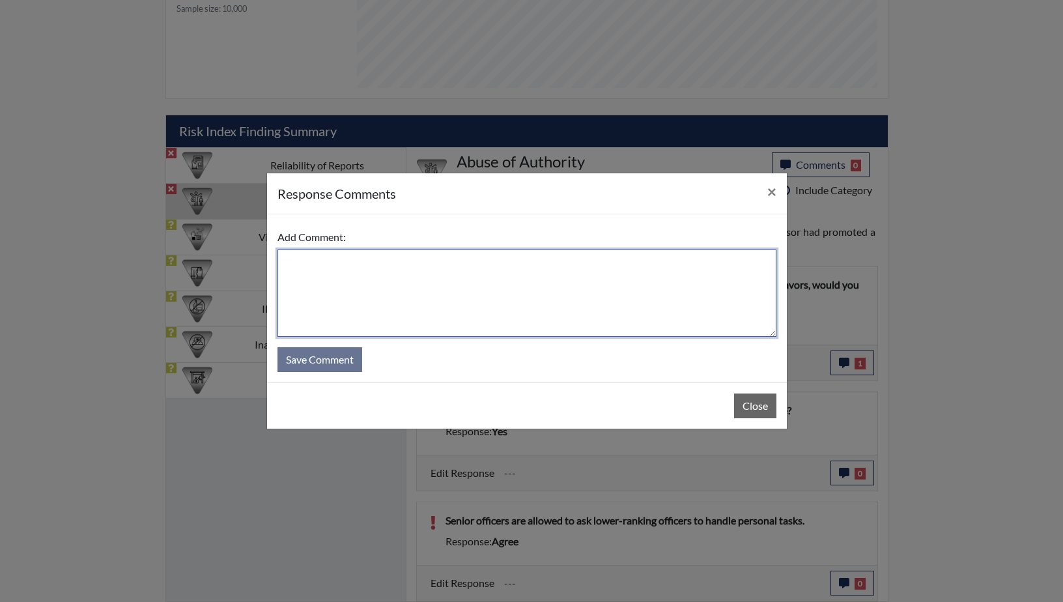
paste textarea "In your opinion, is it OK to lie to protect a colleague who used excessive forc…"
drag, startPoint x: 356, startPoint y: 263, endPoint x: 280, endPoint y: 261, distance: 75.6
click at [280, 261] on textarea "In your opinion, is it OK to lie to protect a colleague who used excessive forc…" at bounding box center [527, 293] width 499 height 87
click at [359, 263] on textarea "He states , NO is it OK to lie to protect a colleague who used excessive force?" at bounding box center [527, 293] width 499 height 87
click at [364, 261] on textarea "He states , NO it OK to lie to protect a colleague who used excessive force?" at bounding box center [527, 293] width 499 height 87
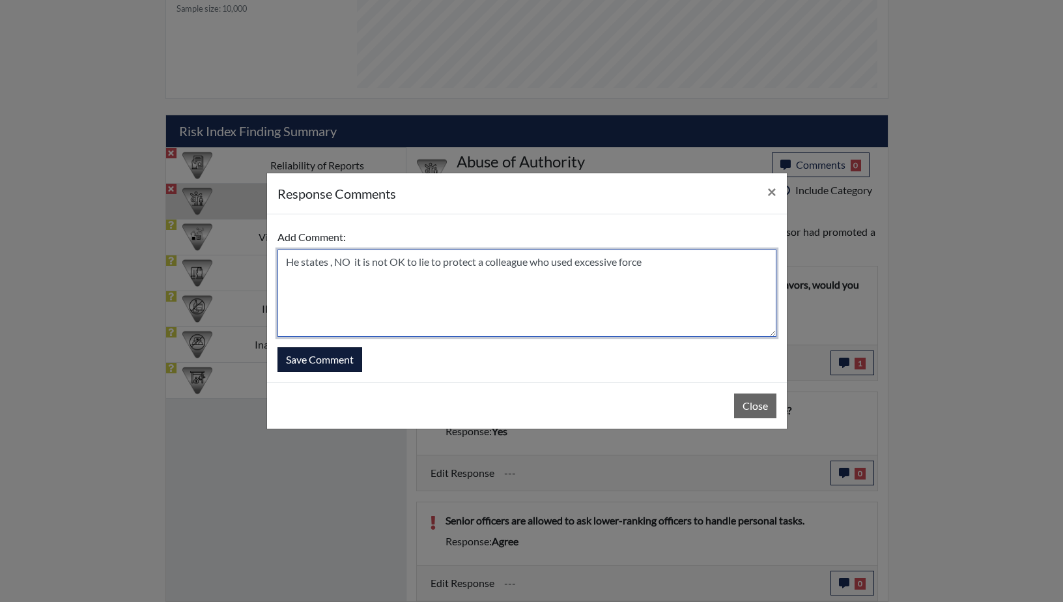
type textarea "He states , NO it is not OK to lie to protect a colleague who used excessive fo…"
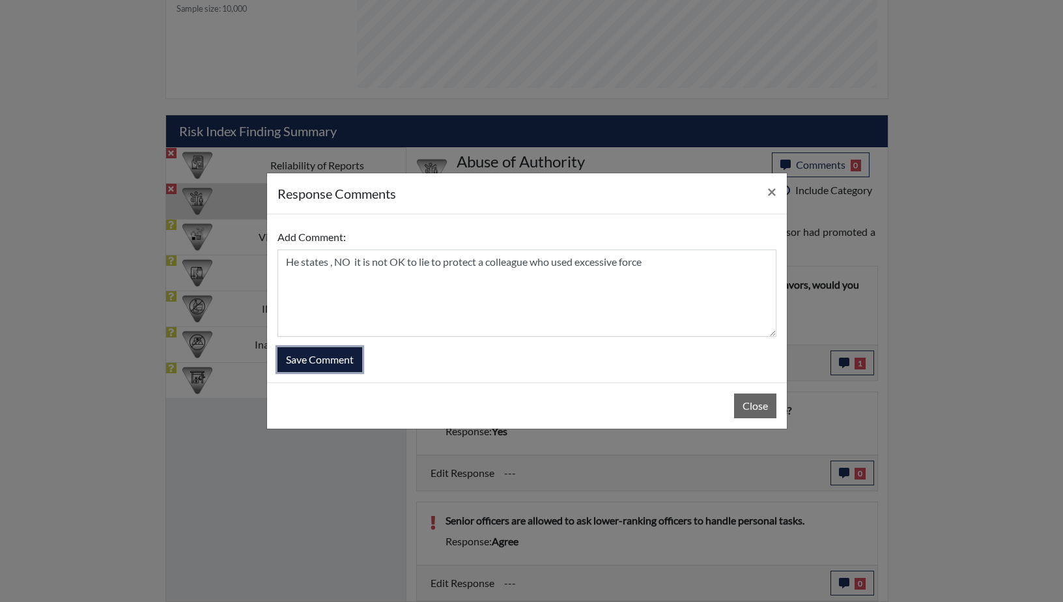
click at [324, 355] on button "Save Comment" at bounding box center [320, 359] width 85 height 25
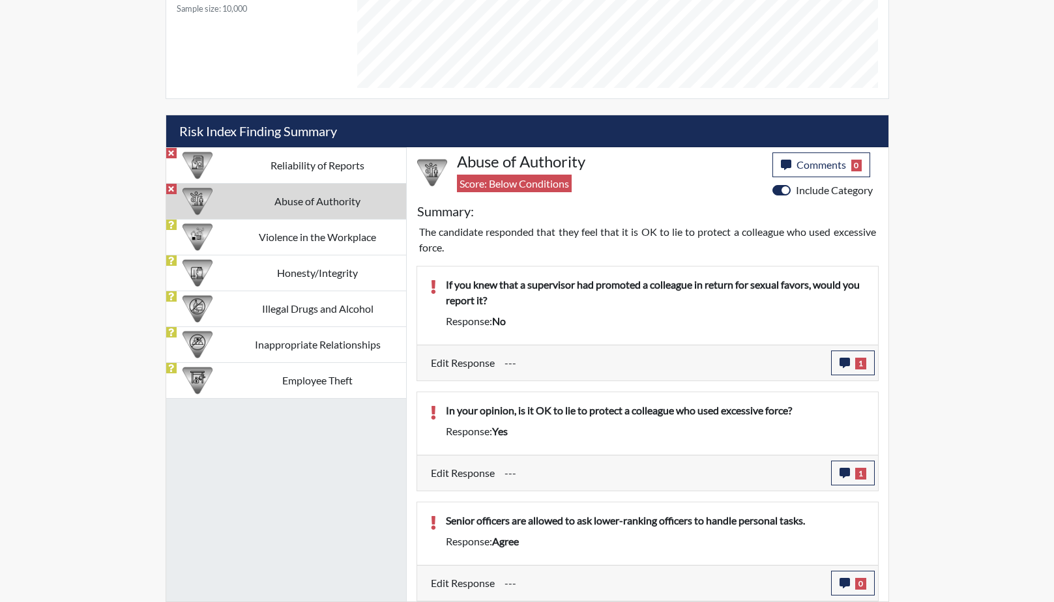
scroll to position [216, 541]
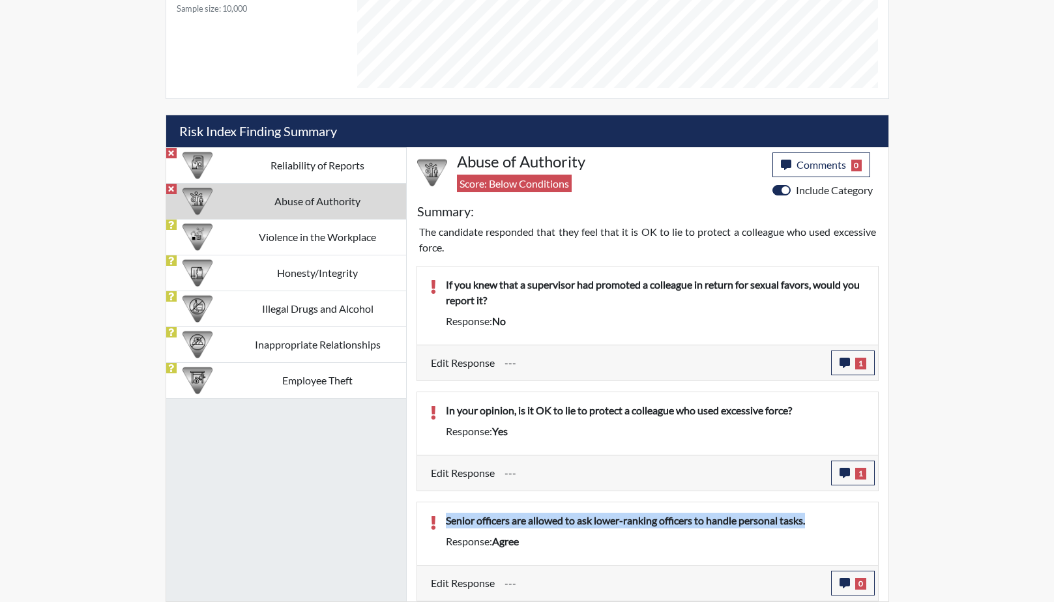
drag, startPoint x: 818, startPoint y: 518, endPoint x: 446, endPoint y: 530, distance: 372.2
click at [446, 530] on div "Senior officers are allowed to ask lower-ranking officers to handle personal ta…" at bounding box center [655, 523] width 438 height 21
drag, startPoint x: 446, startPoint y: 530, endPoint x: 537, endPoint y: 522, distance: 91.0
copy p "Senior officers are allowed to ask lower-ranking officers to handle personal ta…"
click at [851, 587] on button "0" at bounding box center [853, 583] width 44 height 25
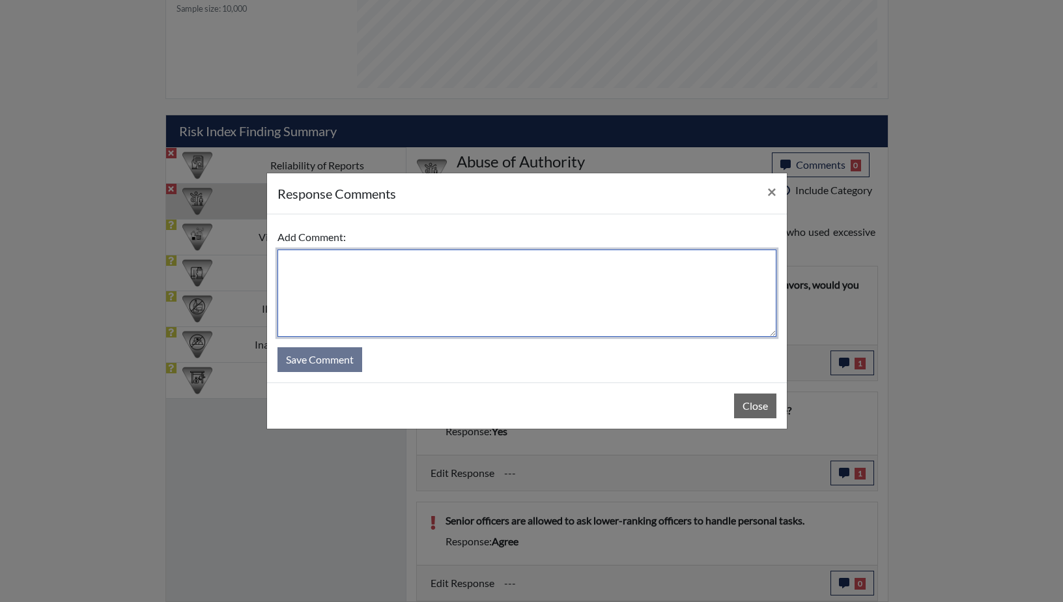
paste textarea "Senior officers are allowed to ask lower-ranking officers to handle personal ta…"
drag, startPoint x: 284, startPoint y: 261, endPoint x: 295, endPoint y: 266, distance: 12.2
click at [284, 260] on textarea "Senior officers are allowed to ask lower-ranking officers to handle personal ta…" at bounding box center [527, 293] width 499 height 87
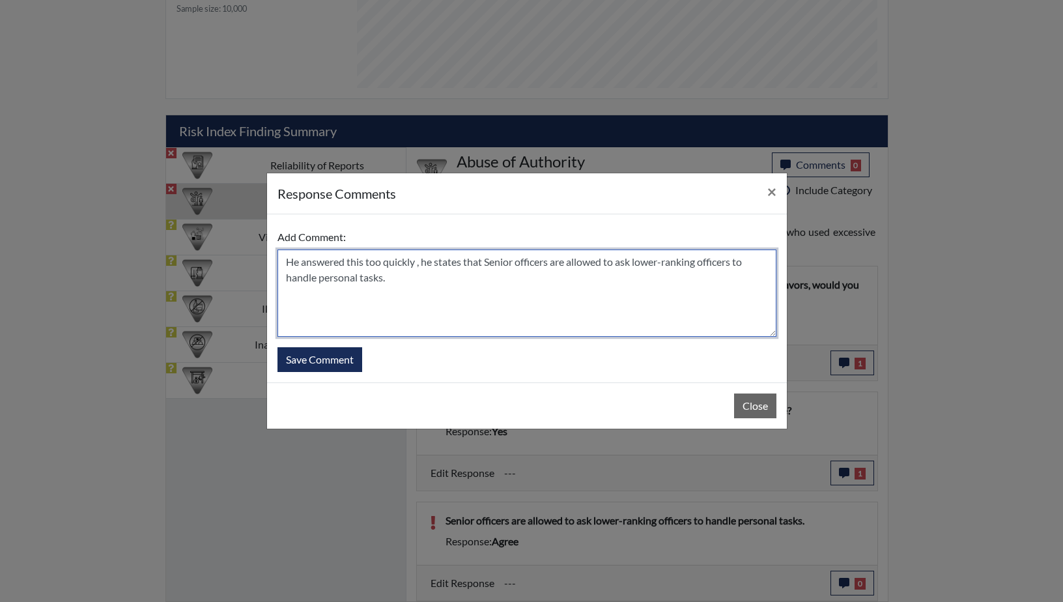
click at [569, 263] on textarea "He answered this too quickly , he states that Senior officers are allowed to as…" at bounding box center [527, 293] width 499 height 87
type textarea "He answered this too quickly , he states that Senior officers are NOT allowed t…"
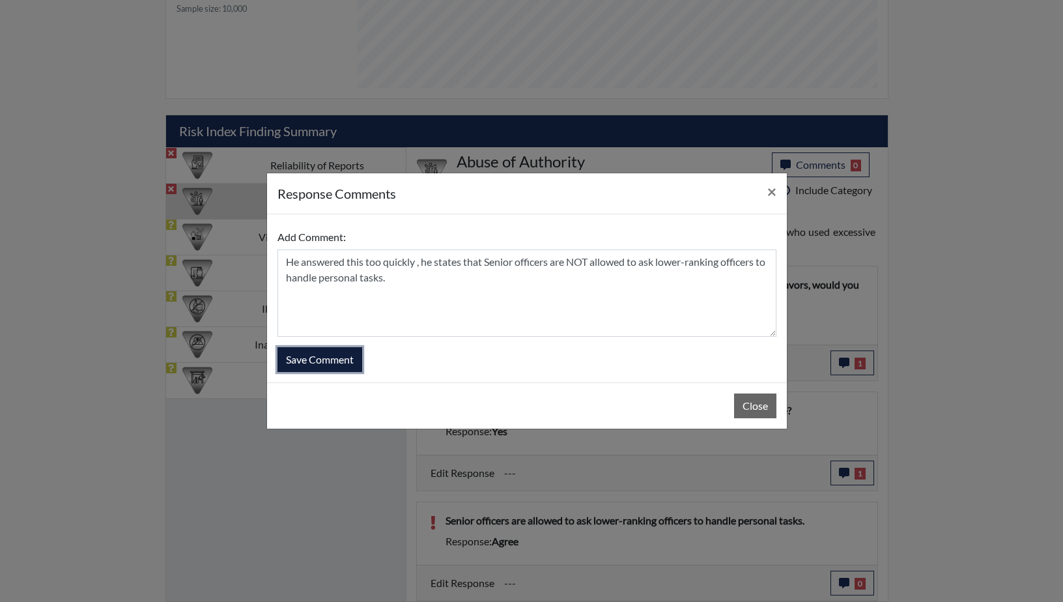
click at [330, 360] on button "Save Comment" at bounding box center [320, 359] width 85 height 25
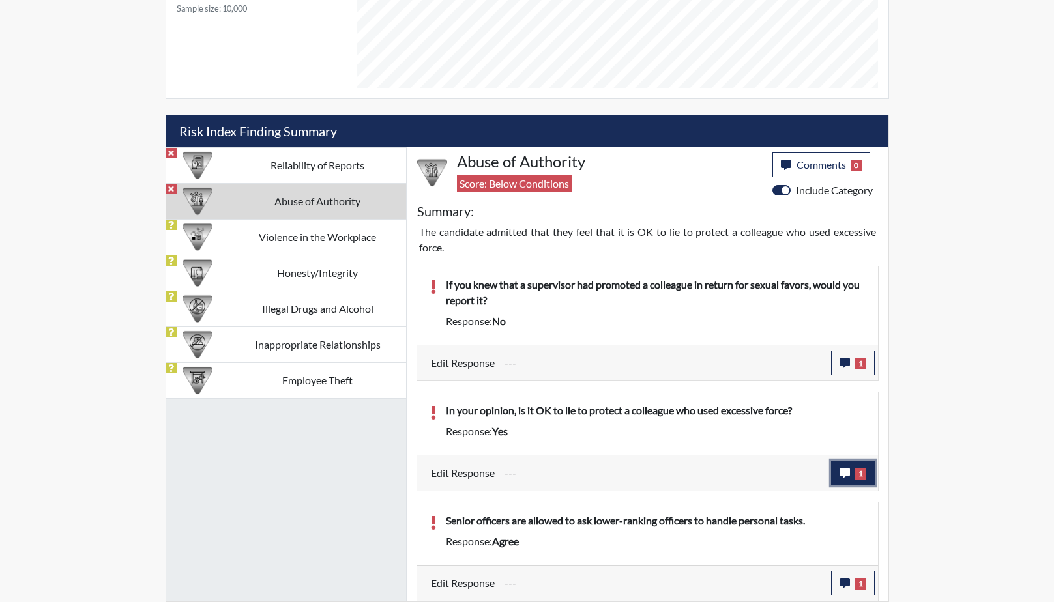
click at [838, 470] on button "1" at bounding box center [853, 473] width 44 height 25
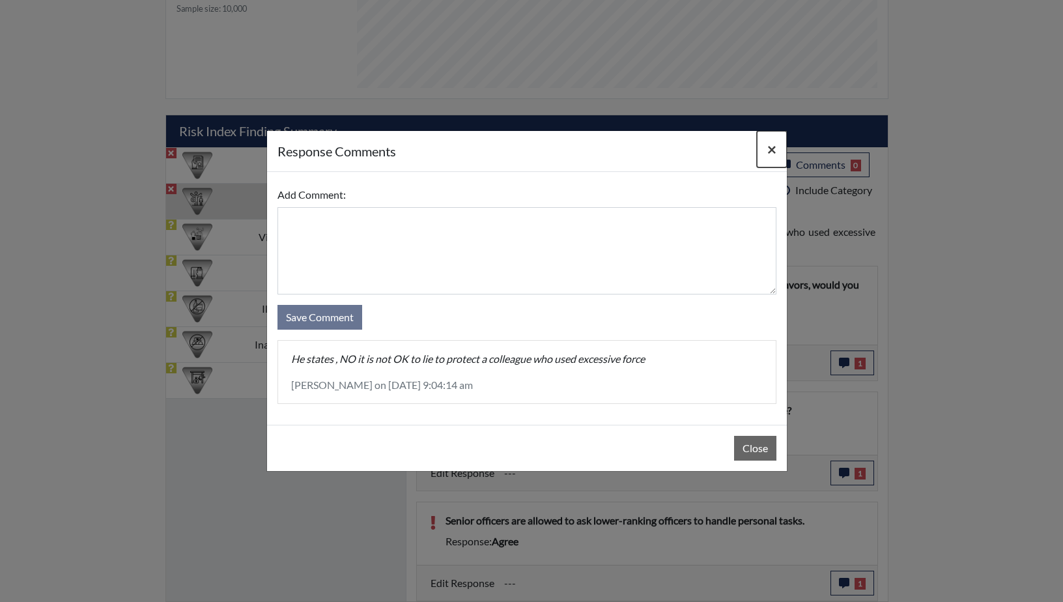
click at [771, 145] on span "×" at bounding box center [772, 148] width 9 height 19
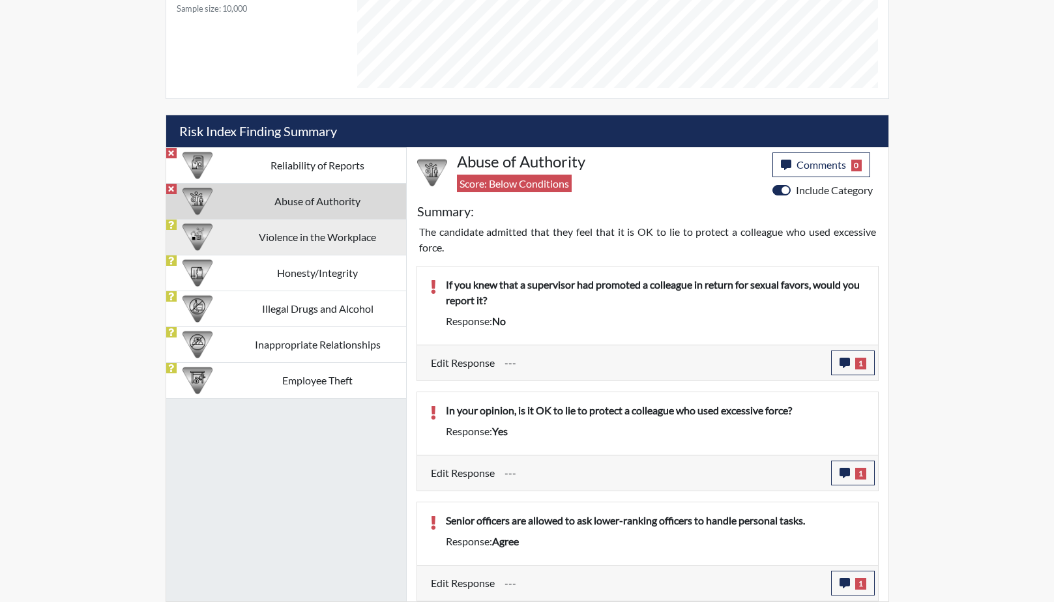
click at [268, 235] on td "Violence in the Workplace" at bounding box center [317, 237] width 177 height 36
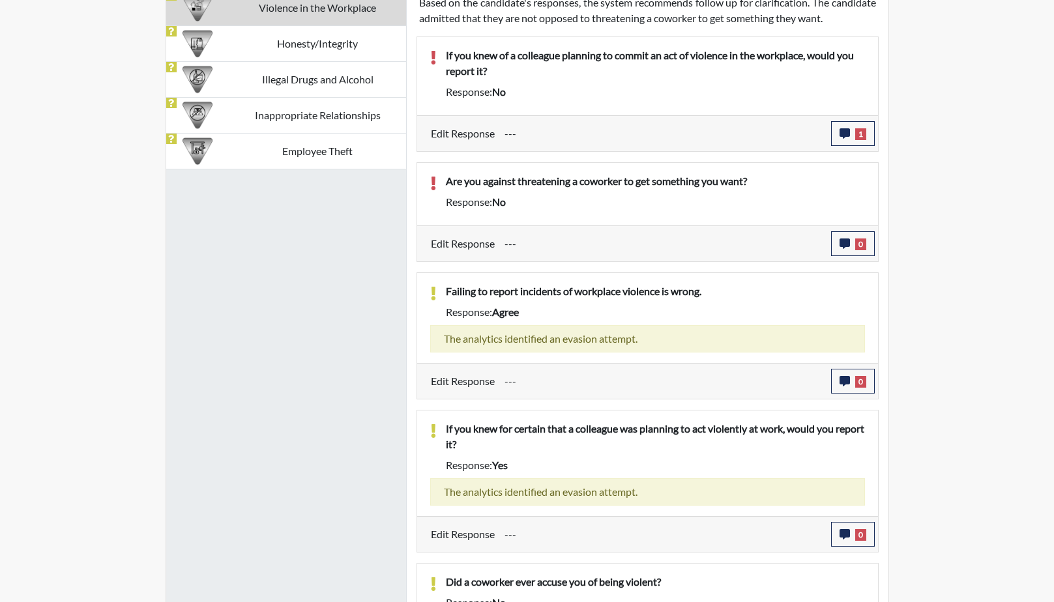
scroll to position [869, 0]
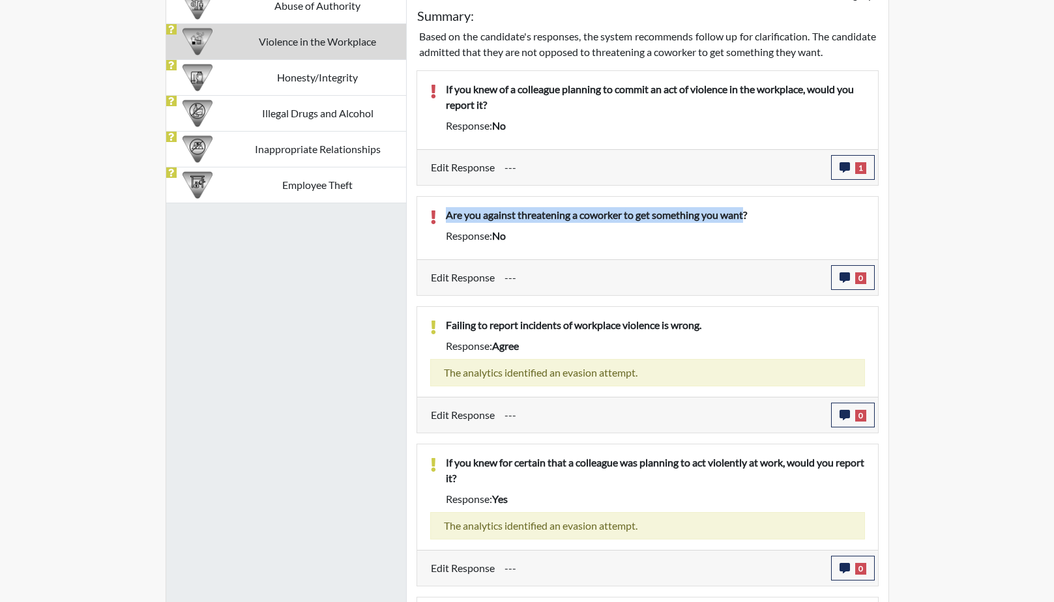
drag, startPoint x: 745, startPoint y: 220, endPoint x: 440, endPoint y: 215, distance: 305.0
click at [440, 215] on div "Are you against threatening a coworker to get something you want?" at bounding box center [655, 217] width 438 height 21
drag, startPoint x: 440, startPoint y: 215, endPoint x: 515, endPoint y: 216, distance: 74.9
copy p "Are you against threatening a coworker to get something you want"
click at [846, 278] on icon "button" at bounding box center [844, 277] width 10 height 10
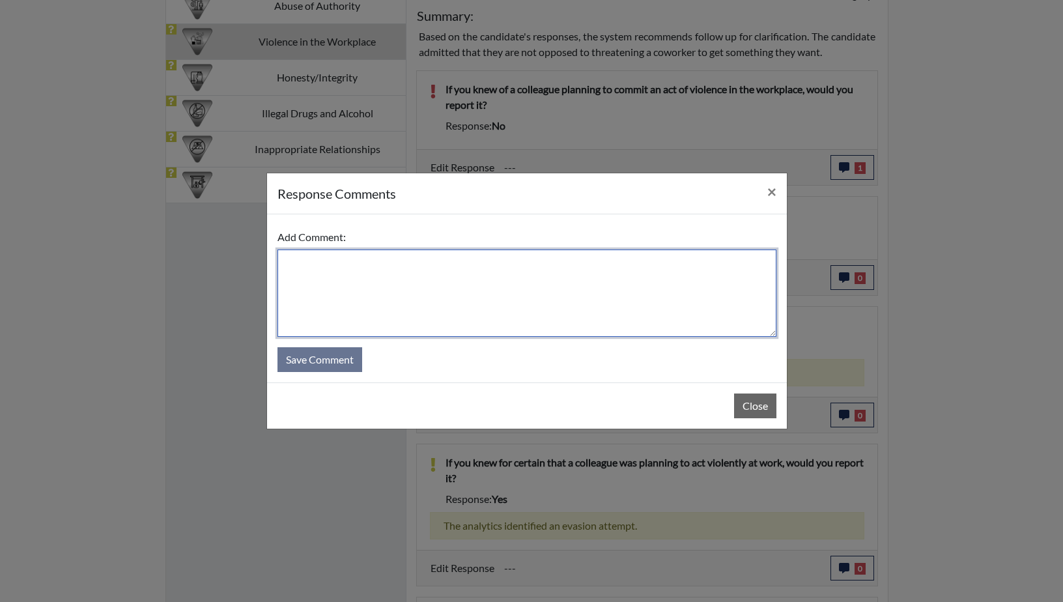
paste textarea "Are you against threatening a coworker to get something you want"
click at [281, 259] on textarea "Are you against threatening a coworker to get something you want" at bounding box center [527, 293] width 499 height 87
drag, startPoint x: 565, startPoint y: 263, endPoint x: 493, endPoint y: 263, distance: 71.7
click at [493, 263] on textarea "Answered this question too quickly, He states Are you against threatening a cow…" at bounding box center [527, 293] width 499 height 87
drag, startPoint x: 759, startPoint y: 261, endPoint x: 738, endPoint y: 263, distance: 21.6
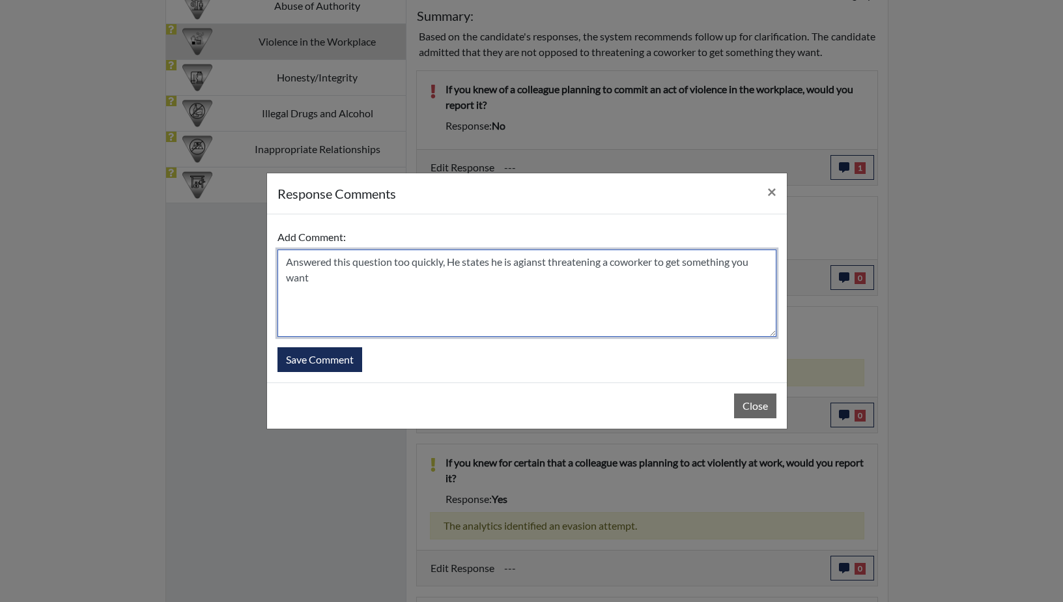
click at [738, 263] on textarea "Answered this question too quickly, He states he is agianst threatening a cowor…" at bounding box center [527, 293] width 499 height 87
click at [308, 278] on textarea "Answered this question too quickly, He states he is agianst threatening a cowor…" at bounding box center [527, 293] width 499 height 87
type textarea "Answered this question too quickly, He states he is against threatening a cowor…"
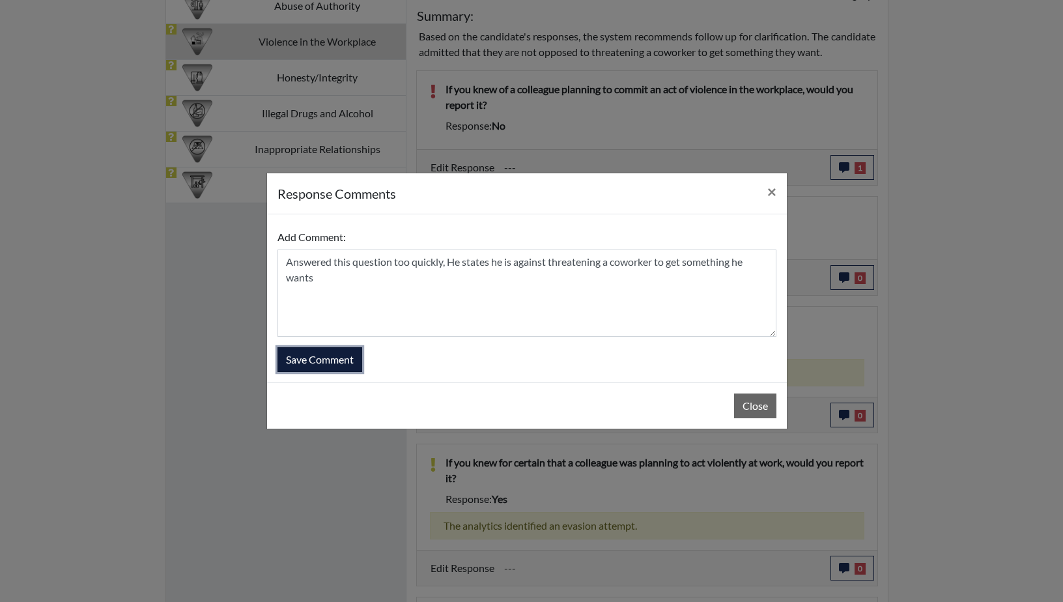
click at [314, 358] on button "Save Comment" at bounding box center [320, 359] width 85 height 25
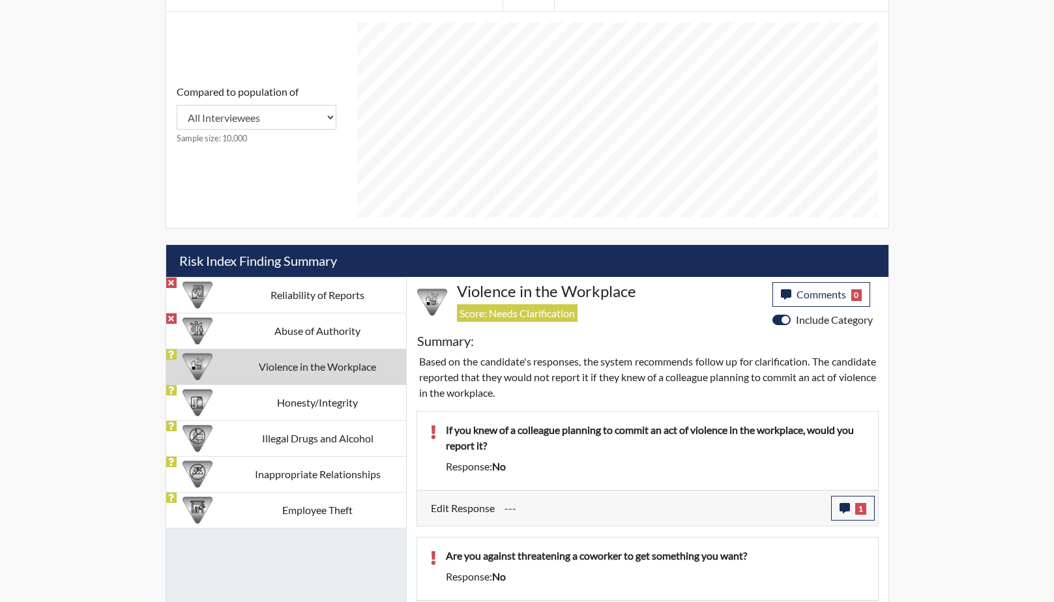
scroll to position [624, 0]
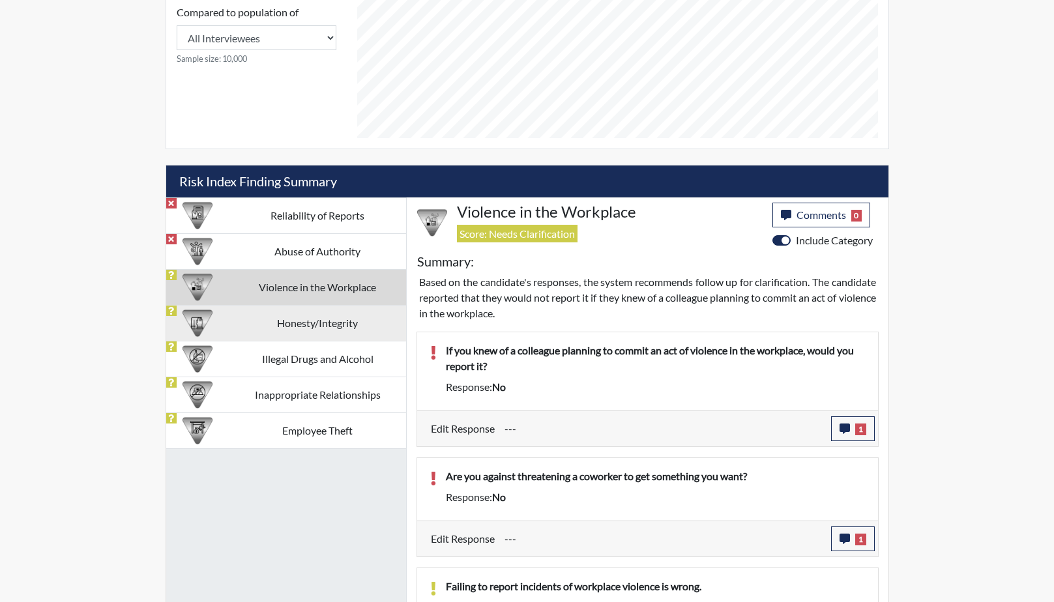
click at [318, 327] on td "Honesty/Integrity" at bounding box center [317, 323] width 177 height 36
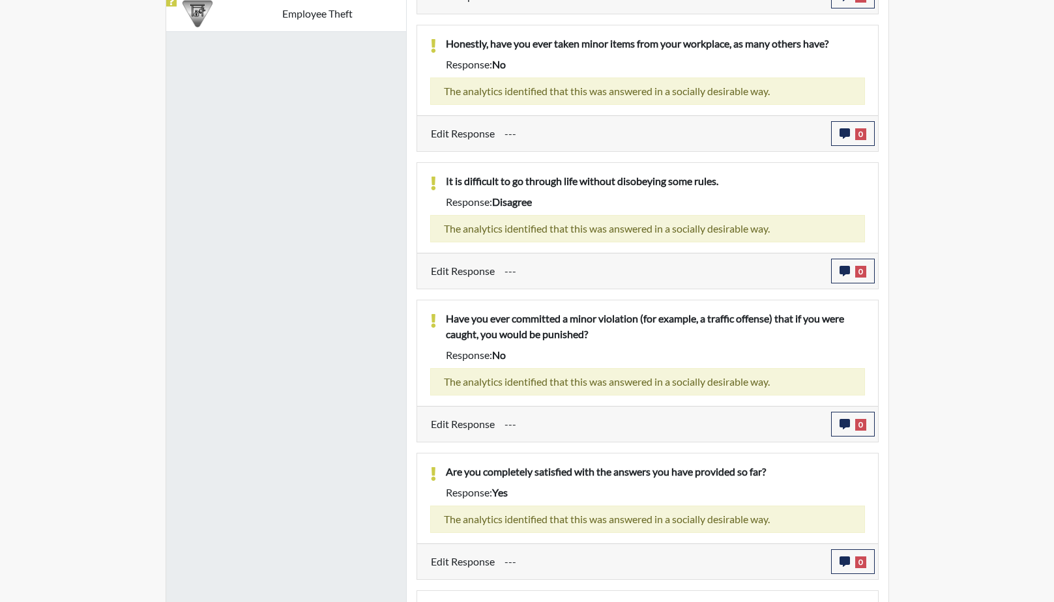
scroll to position [570, 0]
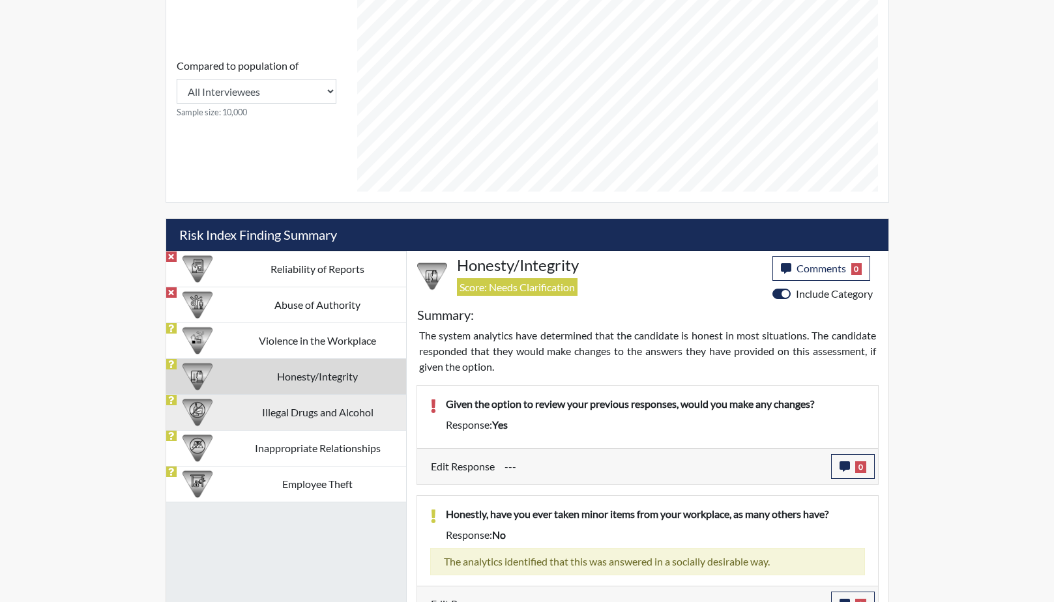
click at [319, 417] on td "Illegal Drugs and Alcohol" at bounding box center [317, 412] width 177 height 36
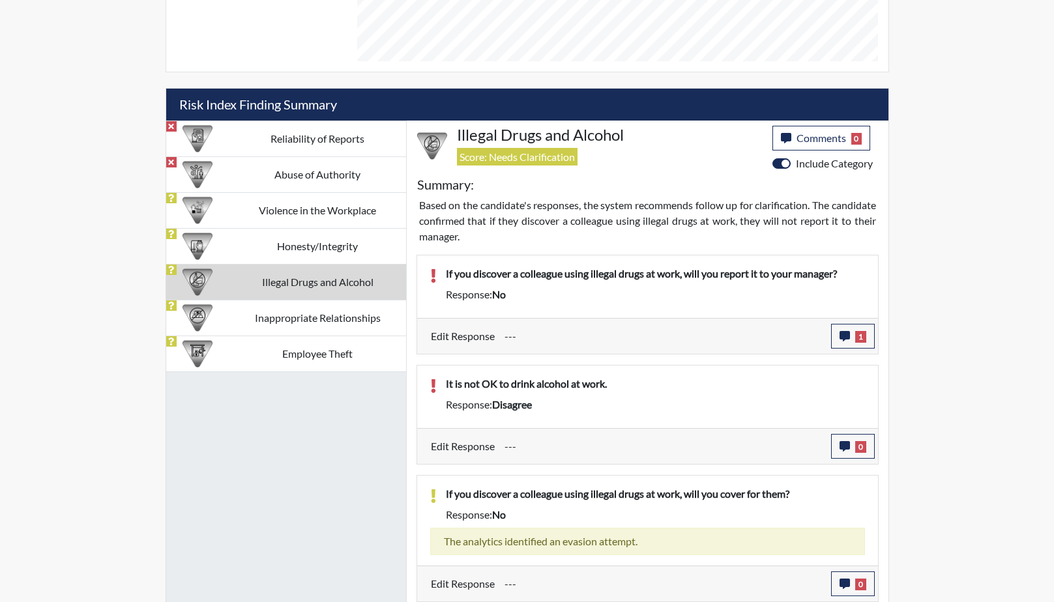
scroll to position [701, 0]
drag, startPoint x: 644, startPoint y: 381, endPoint x: 446, endPoint y: 382, distance: 198.1
click at [446, 382] on p "It is not OK to drink alcohol at work." at bounding box center [655, 383] width 419 height 16
drag, startPoint x: 446, startPoint y: 382, endPoint x: 521, endPoint y: 385, distance: 75.0
copy p "It is not OK to drink alcohol at work."
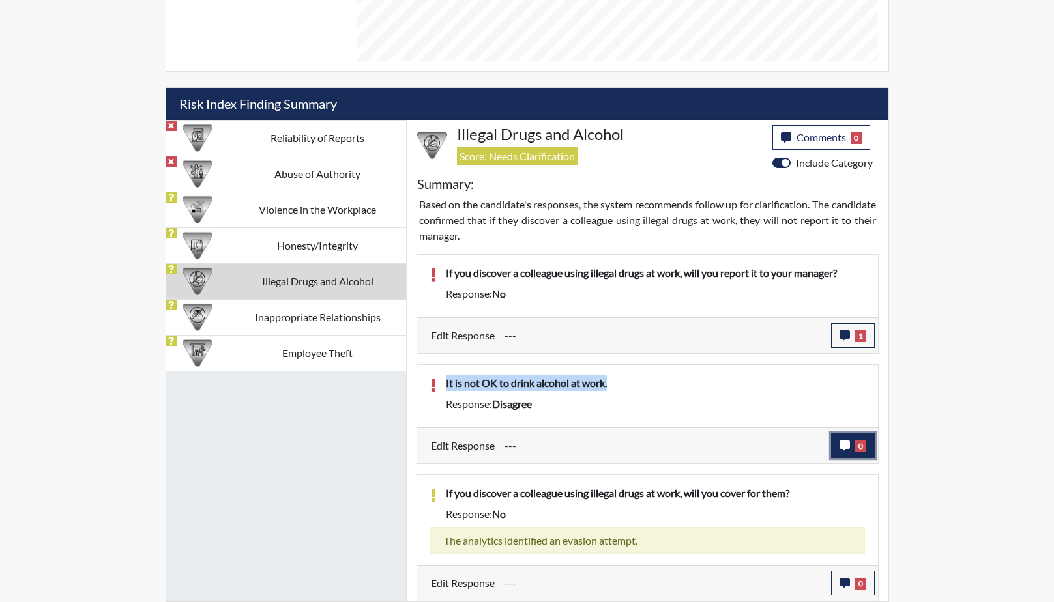
click at [846, 442] on icon "button" at bounding box center [844, 445] width 10 height 10
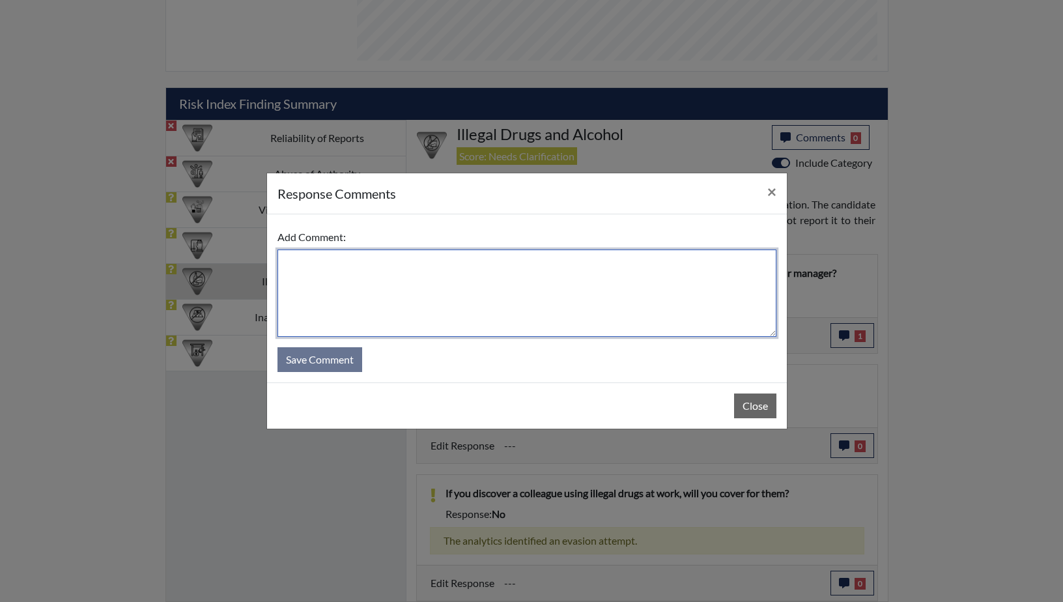
paste textarea "It is not OK to drink alcohol at work."
click at [285, 261] on textarea "It is not OK to drink alcohol at work." at bounding box center [527, 293] width 499 height 87
drag, startPoint x: 435, startPoint y: 263, endPoint x: 422, endPoint y: 263, distance: 13.7
click at [422, 263] on textarea "He misread this question, It is not OK to drink alcohol at work." at bounding box center [527, 293] width 499 height 87
click at [474, 263] on textarea "He misread this question, He agrees that It is NOT OK to drink alcohol at work." at bounding box center [527, 293] width 499 height 87
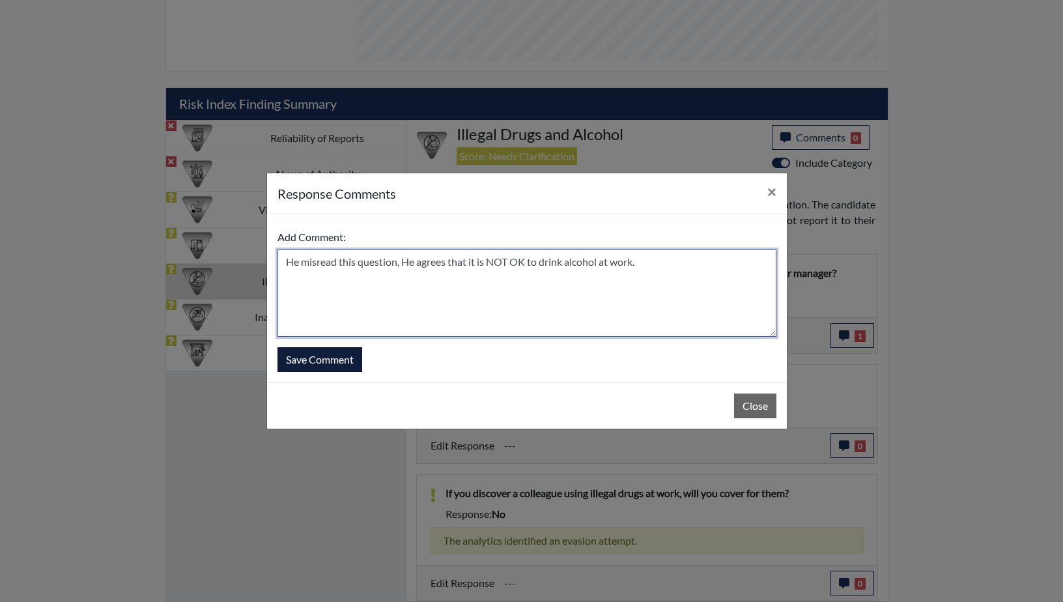
type textarea "He misread this question, He agrees that it is NOT OK to drink alcohol at work."
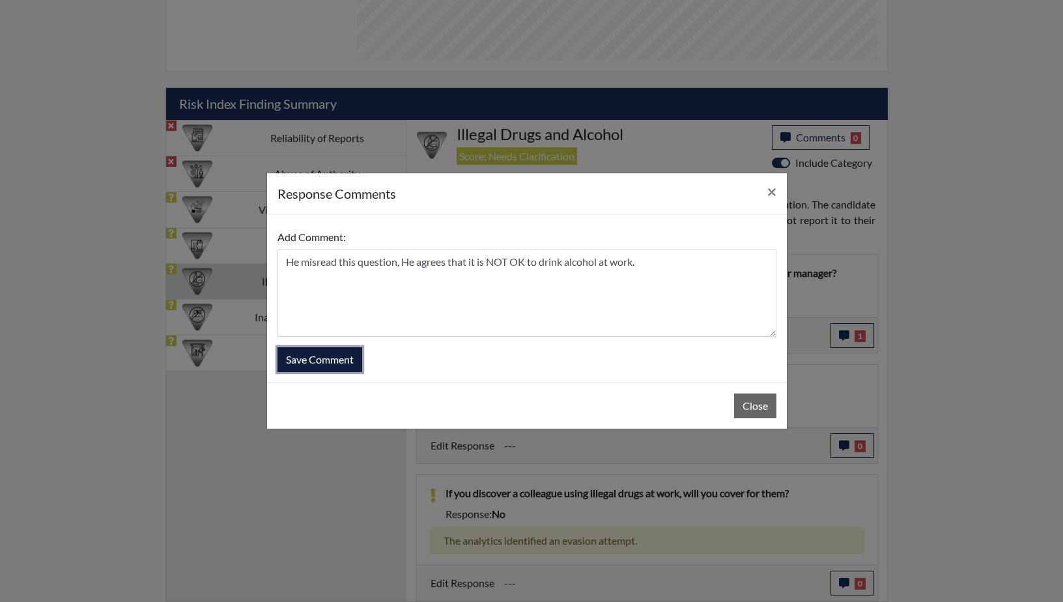
click at [321, 360] on button "Save Comment" at bounding box center [320, 359] width 85 height 25
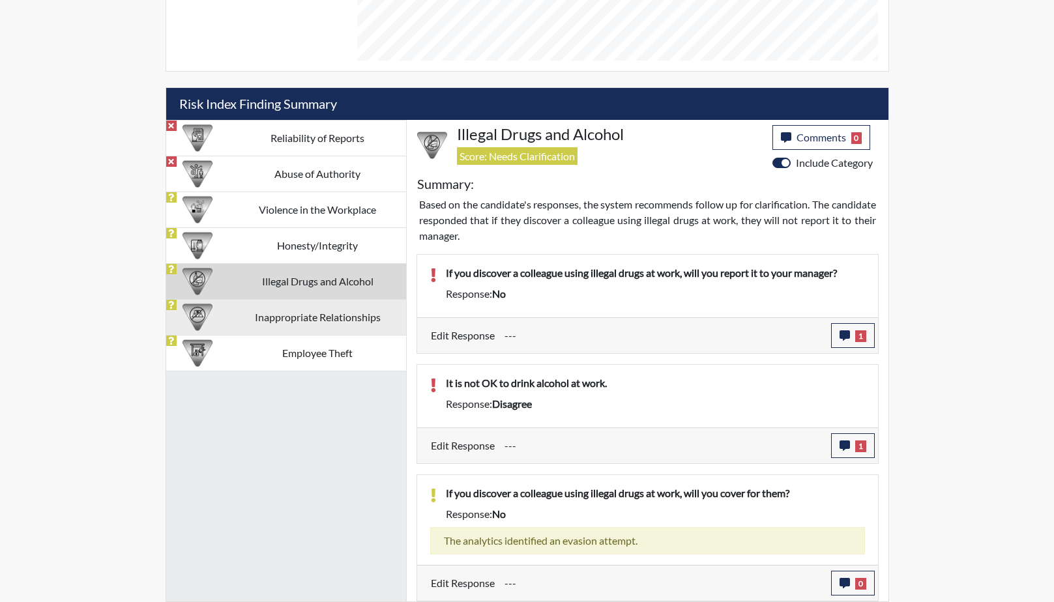
scroll to position [216, 541]
click at [345, 326] on td "Inappropriate Relationships" at bounding box center [317, 317] width 177 height 36
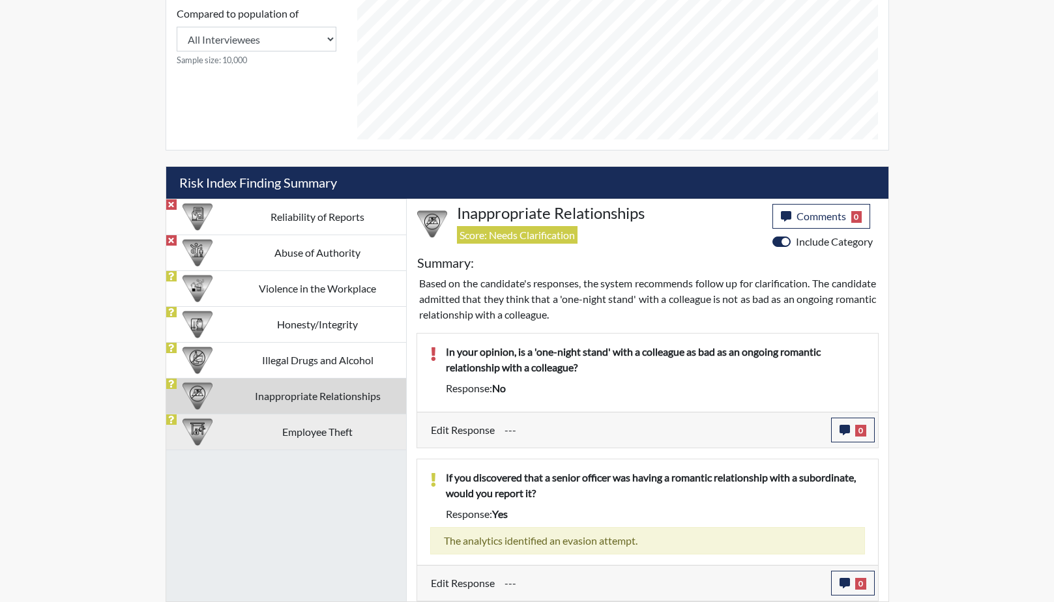
click at [313, 435] on td "Employee Theft" at bounding box center [317, 432] width 177 height 36
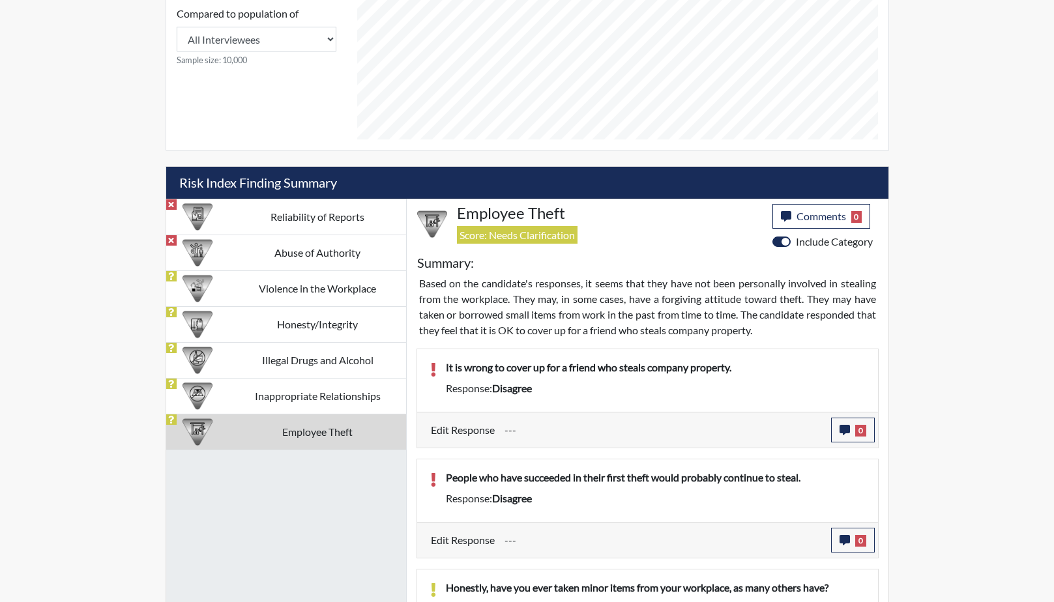
scroll to position [701, 0]
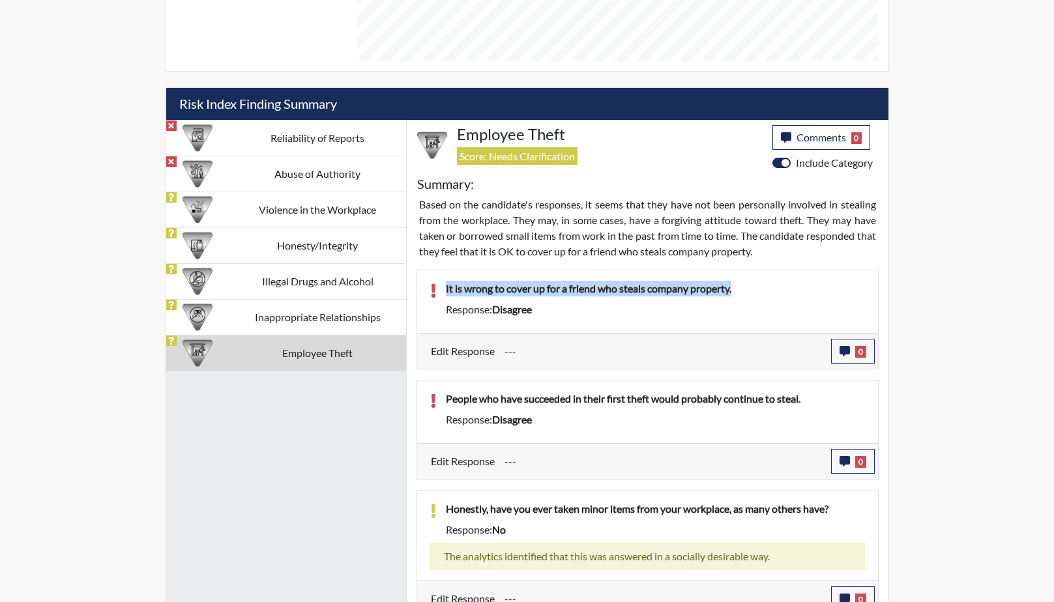
drag, startPoint x: 748, startPoint y: 291, endPoint x: 432, endPoint y: 289, distance: 316.0
click at [432, 289] on div "It is wrong to cover up for a friend who steals company property. Response: dis…" at bounding box center [647, 302] width 454 height 42
drag, startPoint x: 432, startPoint y: 289, endPoint x: 486, endPoint y: 289, distance: 54.1
copy p "It is wrong to cover up for a friend who steals company property."
click at [848, 354] on icon "button" at bounding box center [844, 351] width 10 height 10
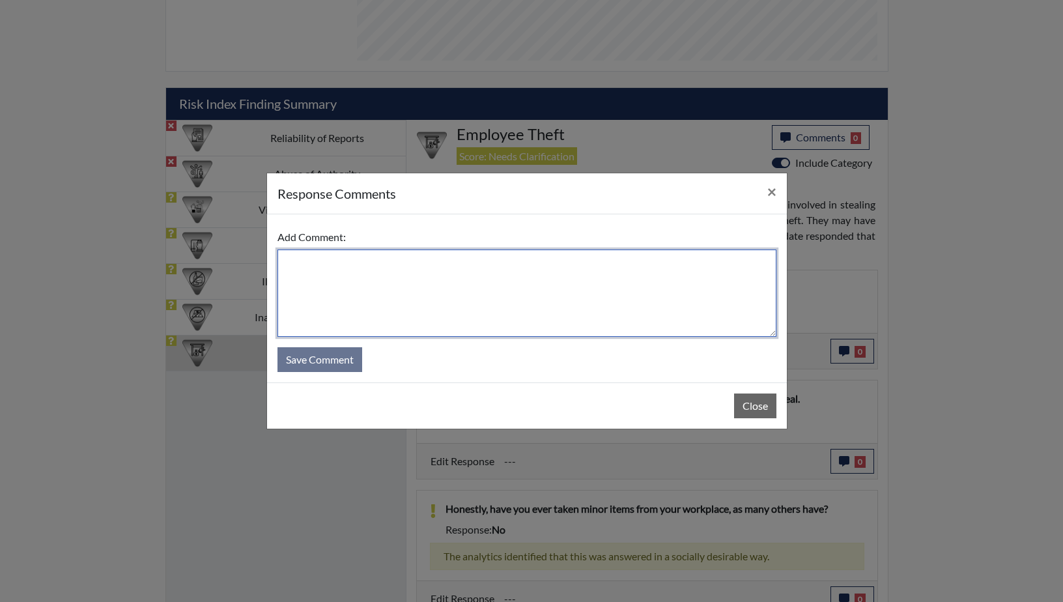
paste textarea "It is wrong to cover up for a friend who steals company property."
click at [285, 261] on textarea "It is wrong to cover up for a friend who steals company property." at bounding box center [527, 293] width 499 height 87
type textarea "He answered this question too quickly; He states that it is wrong to cover up f…"
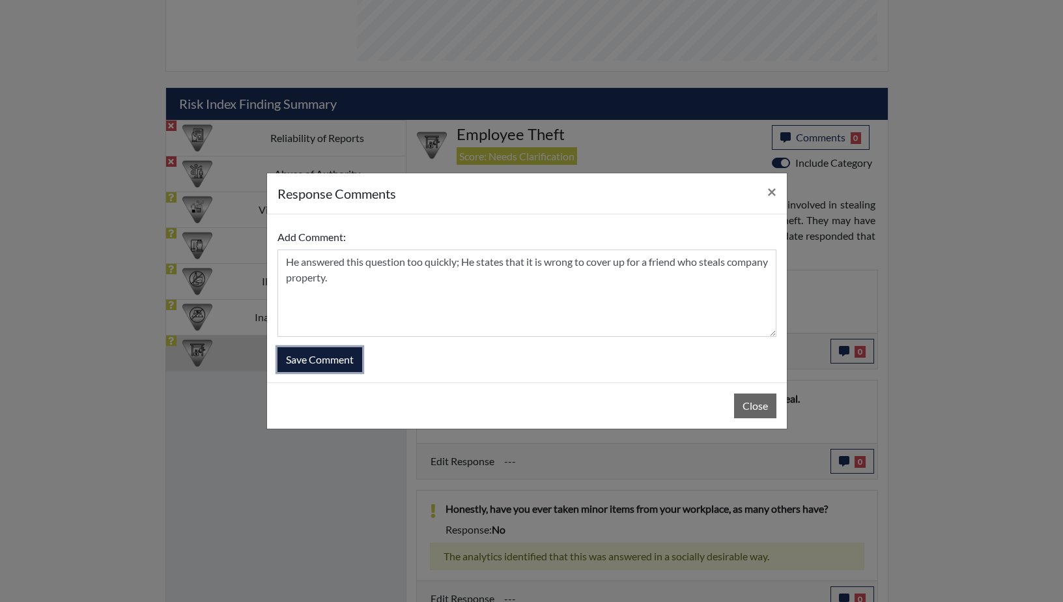
click at [340, 358] on button "Save Comment" at bounding box center [320, 359] width 85 height 25
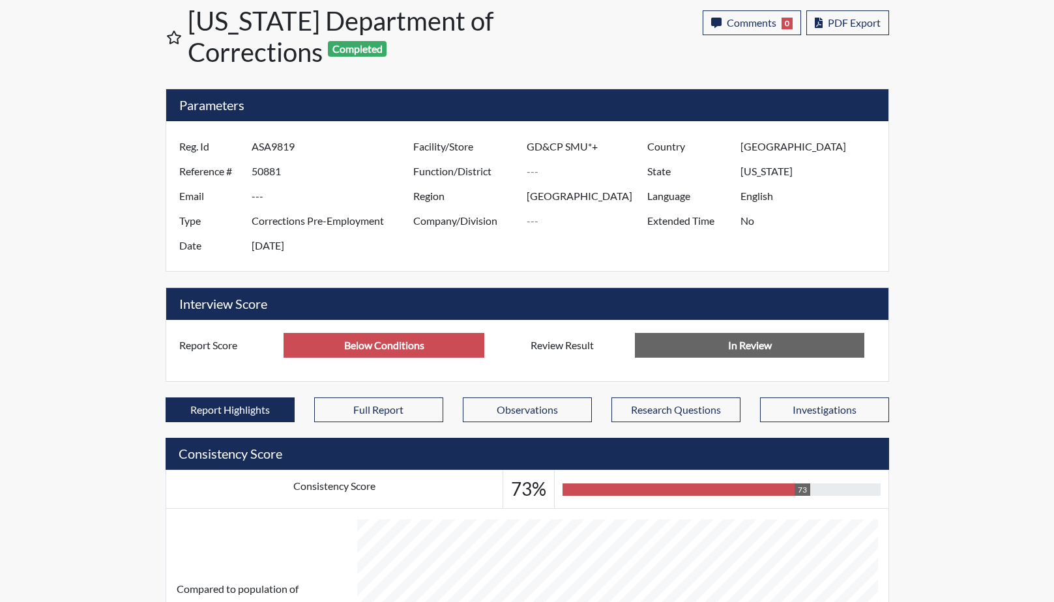
scroll to position [7, 0]
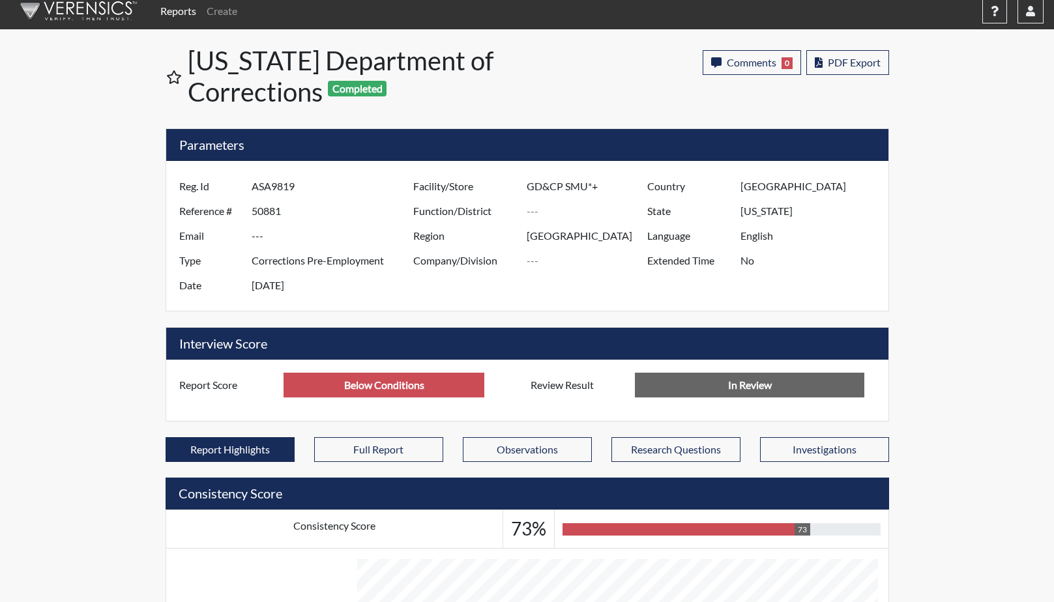
drag, startPoint x: 319, startPoint y: 188, endPoint x: 248, endPoint y: 190, distance: 70.4
click at [248, 190] on div "Reg. Id ASA9819" at bounding box center [292, 186] width 247 height 25
drag, startPoint x: 248, startPoint y: 190, endPoint x: 278, endPoint y: 188, distance: 29.4
